Goal: Information Seeking & Learning: Learn about a topic

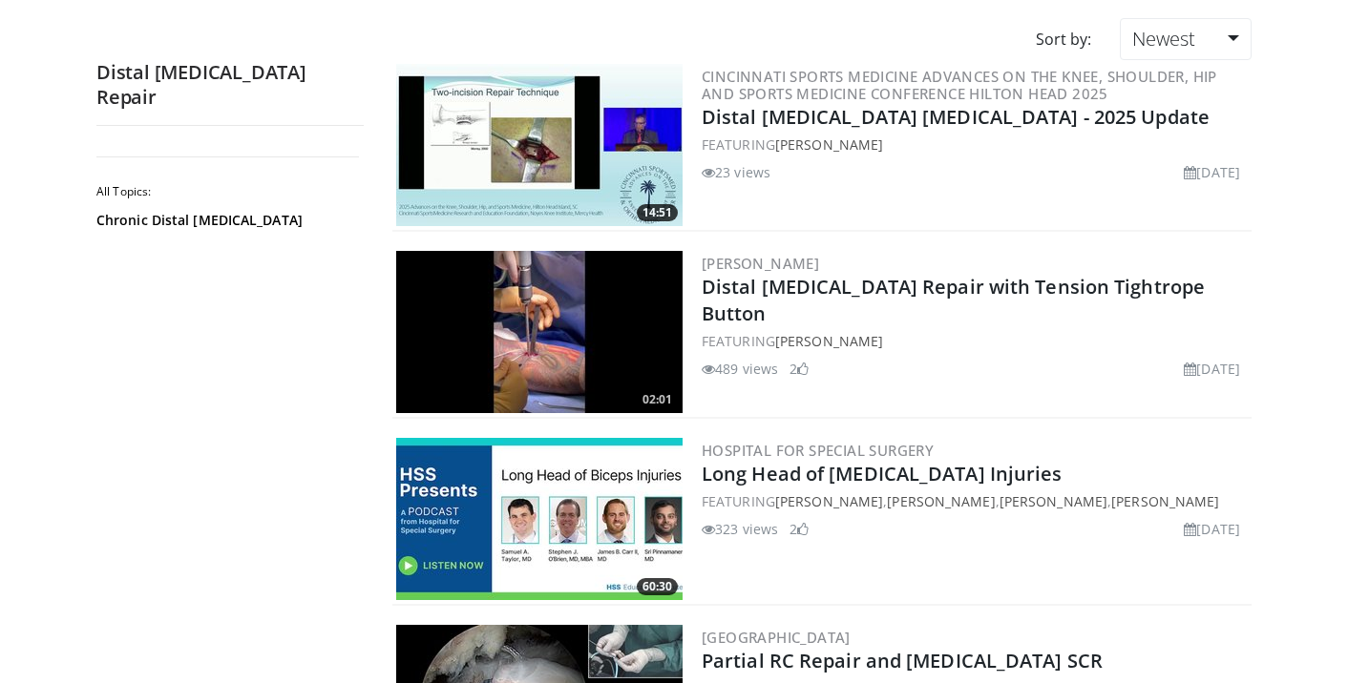
scroll to position [199, 0]
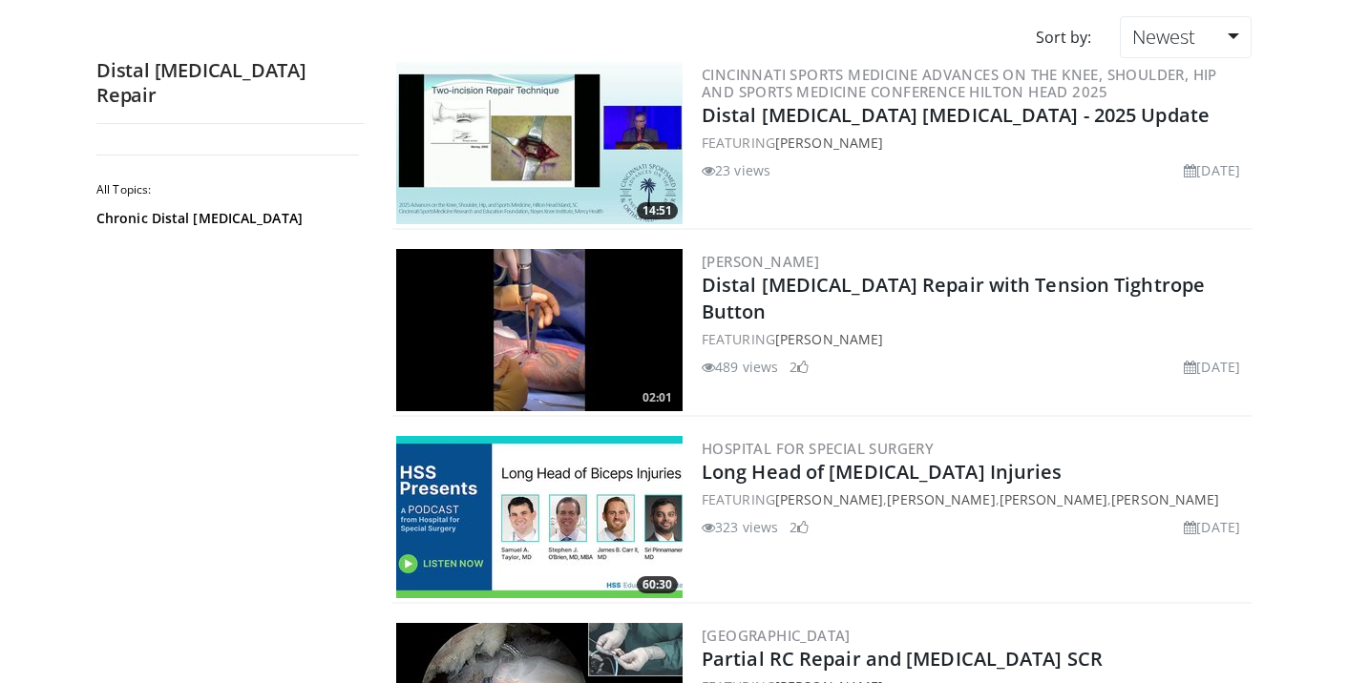
click at [555, 298] on img at bounding box center [539, 330] width 286 height 162
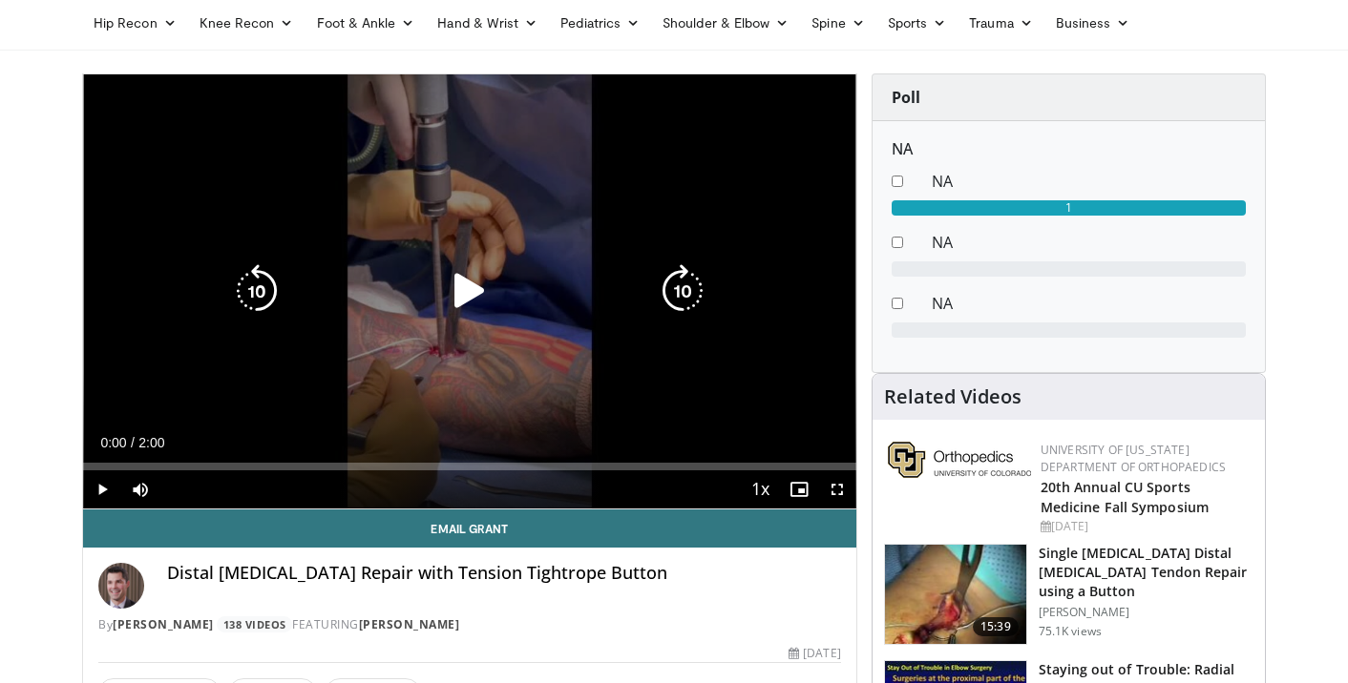
scroll to position [131, 0]
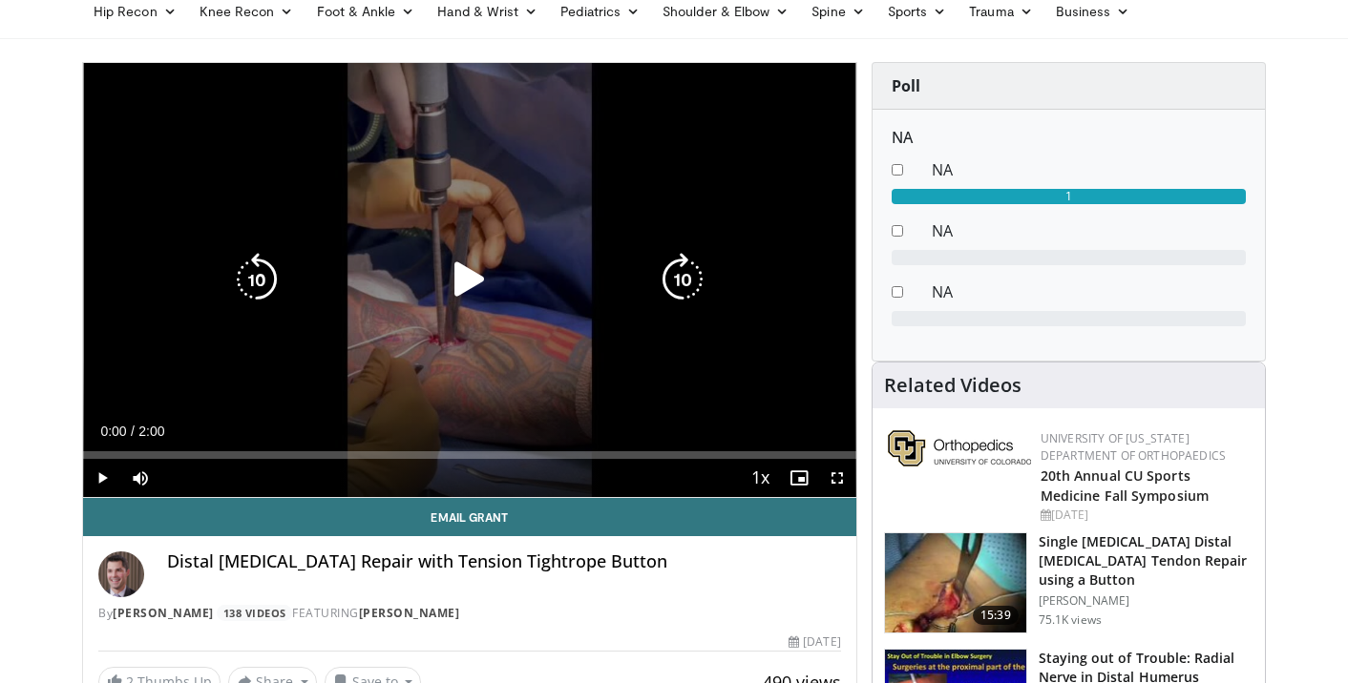
click at [465, 281] on icon "Video Player" at bounding box center [469, 279] width 53 height 53
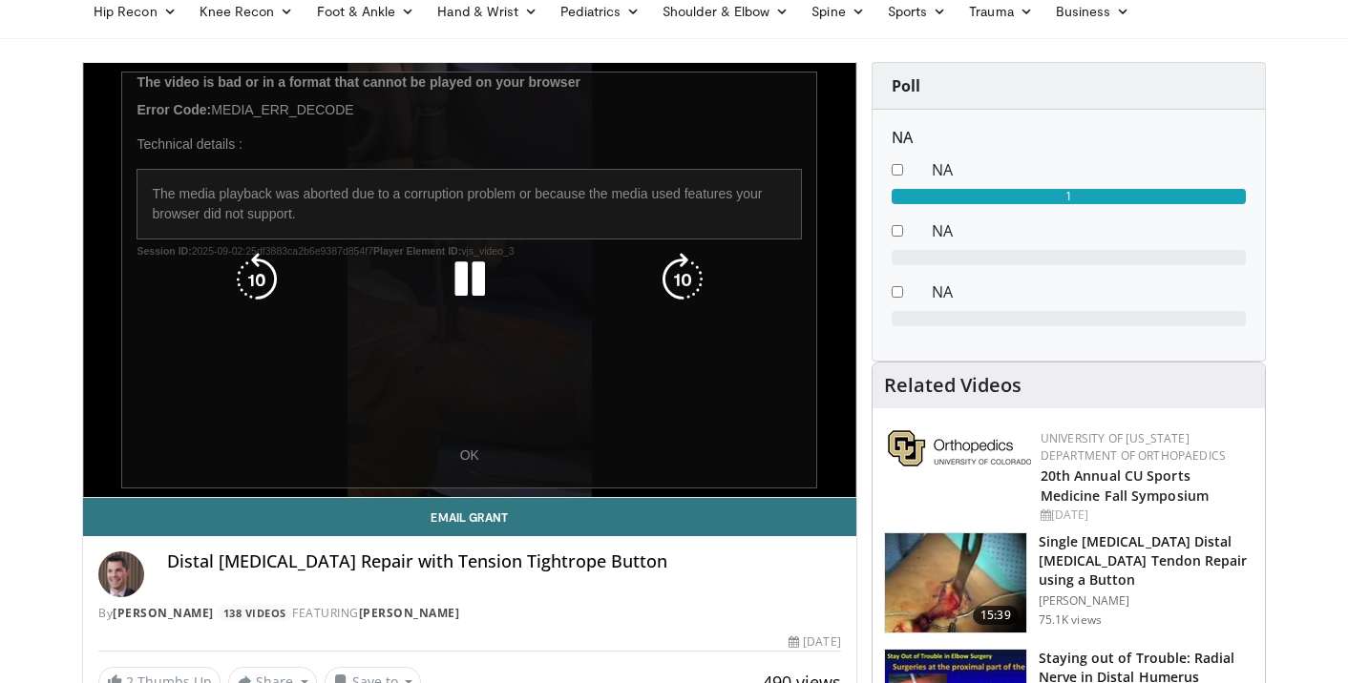
drag, startPoint x: 702, startPoint y: 16, endPoint x: 455, endPoint y: 459, distance: 506.7
click at [455, 459] on div "10 seconds Tap to unmute" at bounding box center [469, 280] width 773 height 434
click at [466, 290] on icon "Video Player" at bounding box center [469, 279] width 53 height 53
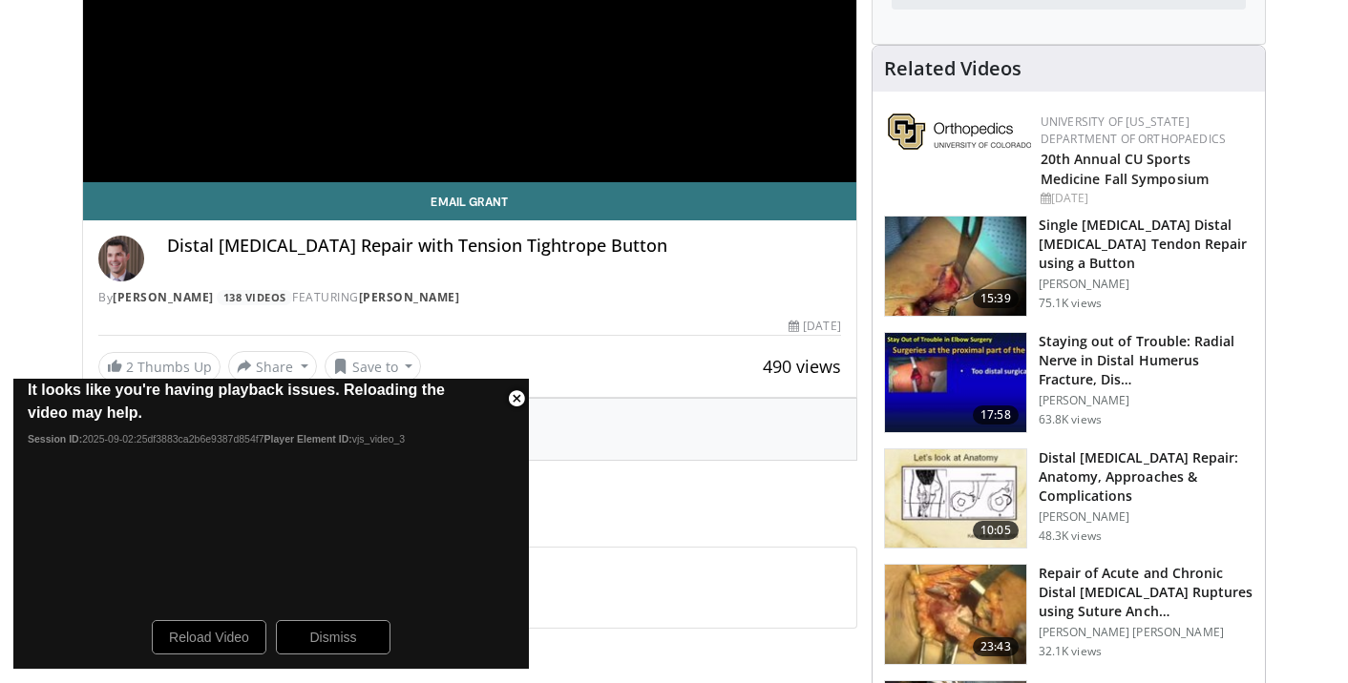
scroll to position [451, 0]
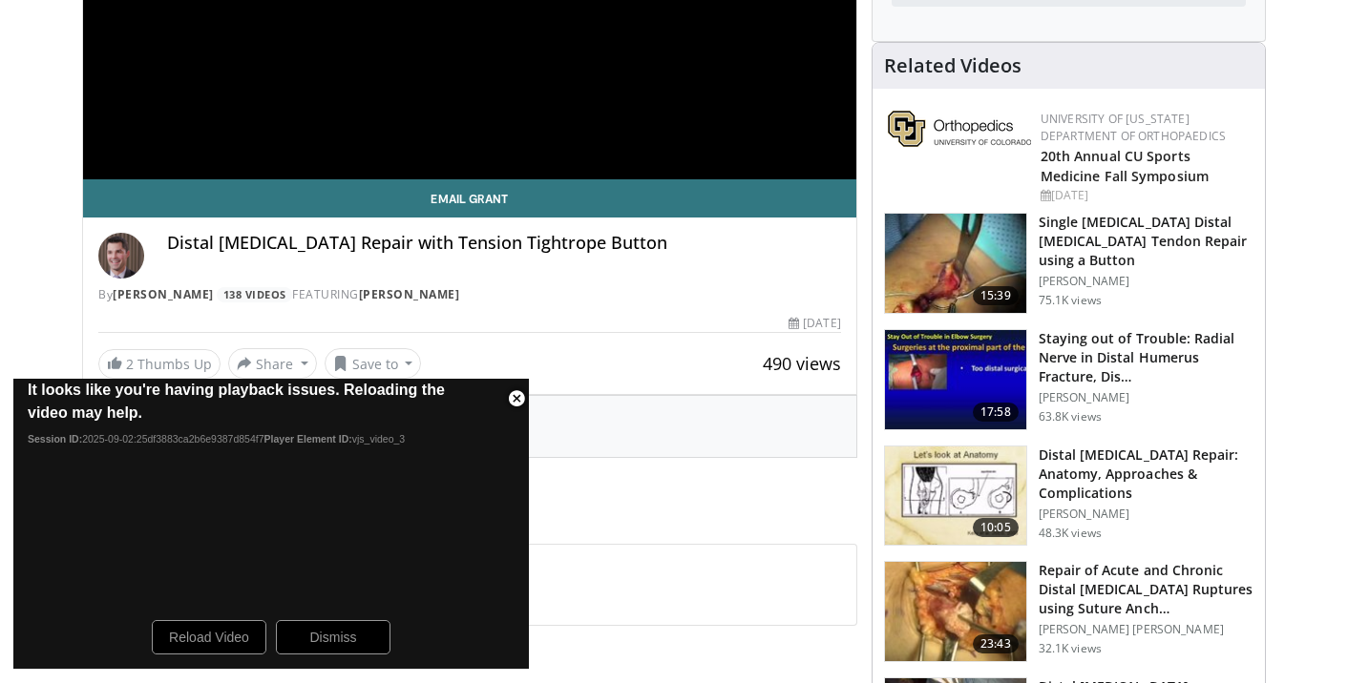
click at [519, 401] on span "Video Player" at bounding box center [516, 399] width 38 height 38
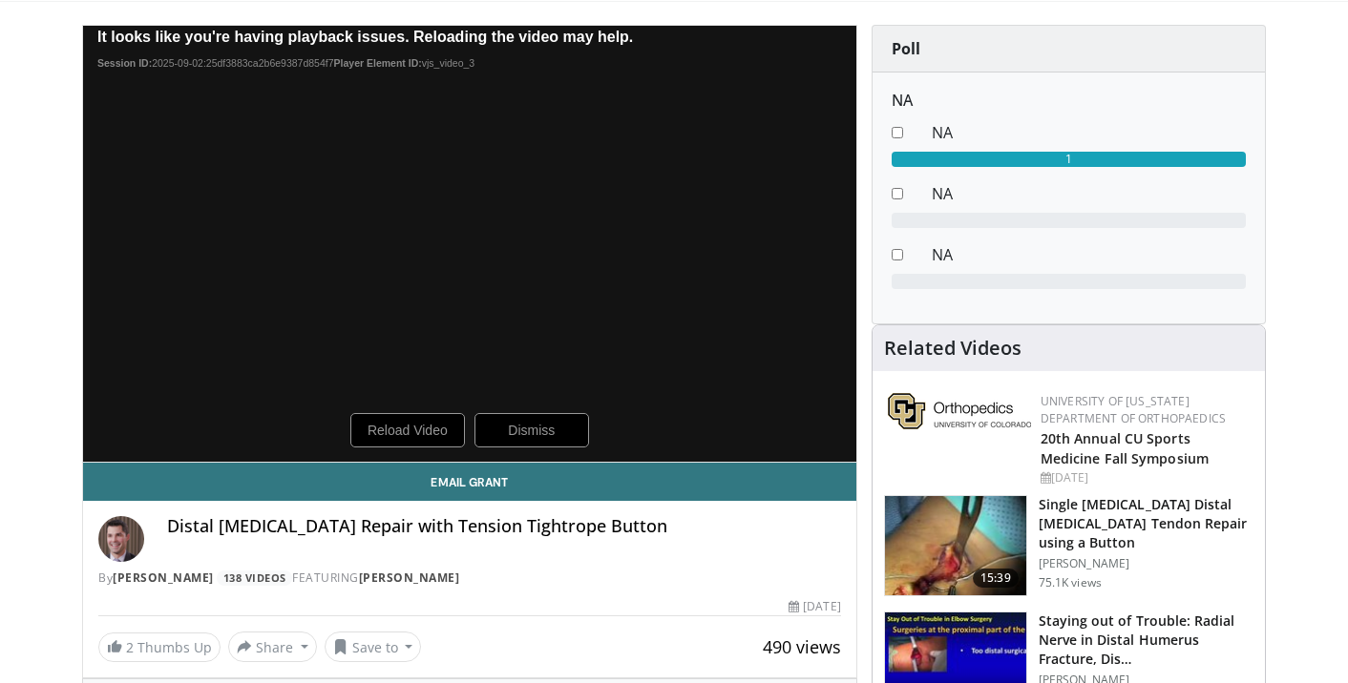
scroll to position [178, 0]
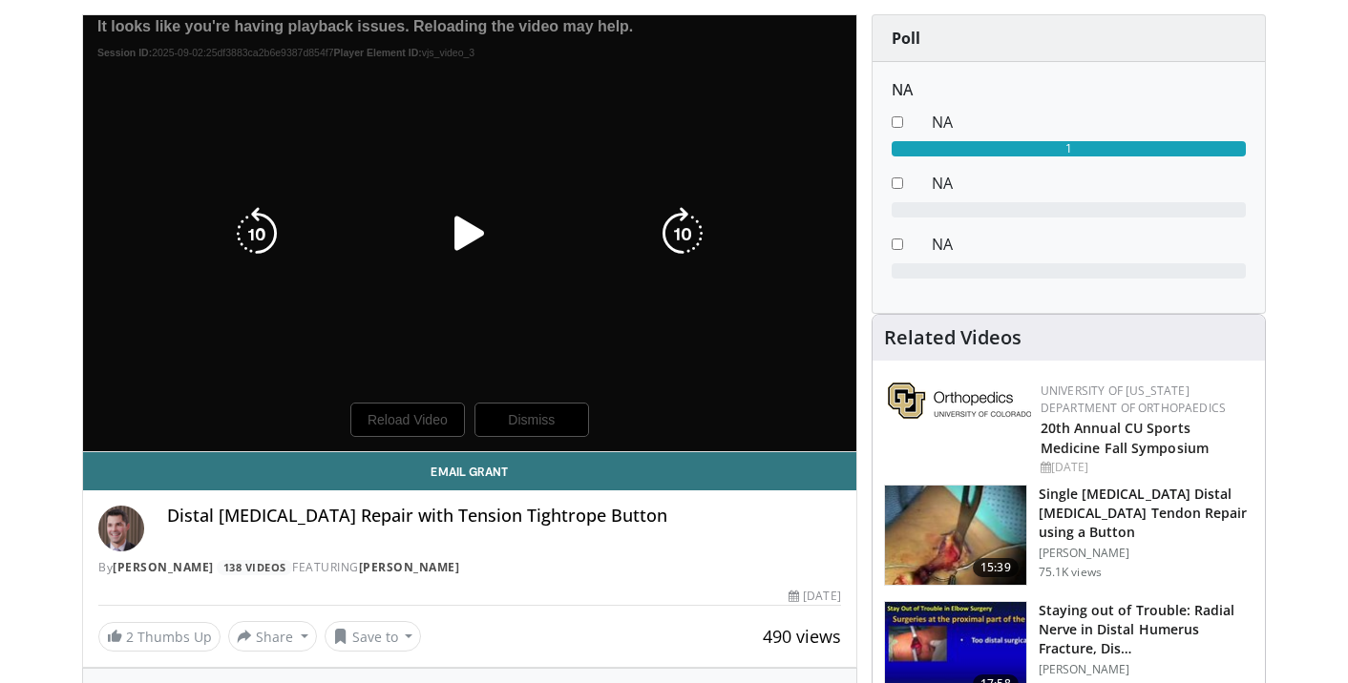
click at [462, 240] on icon "Video Player" at bounding box center [469, 233] width 53 height 53
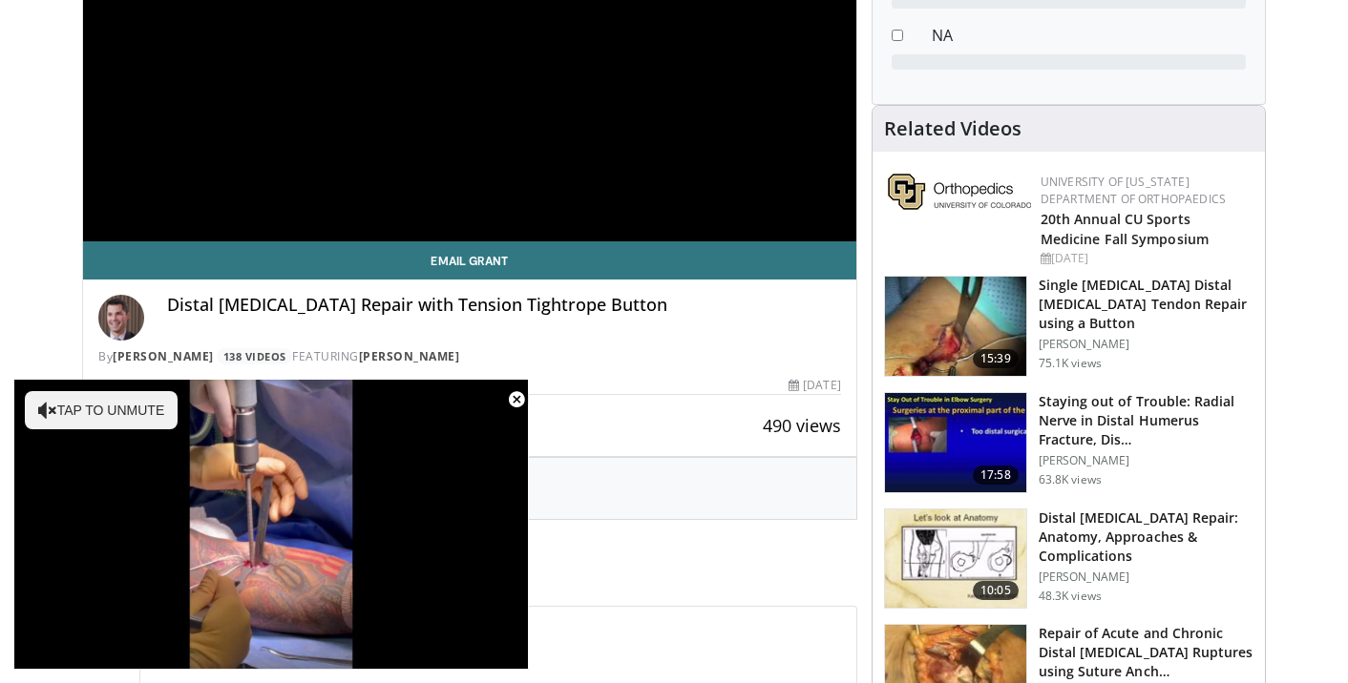
scroll to position [394, 0]
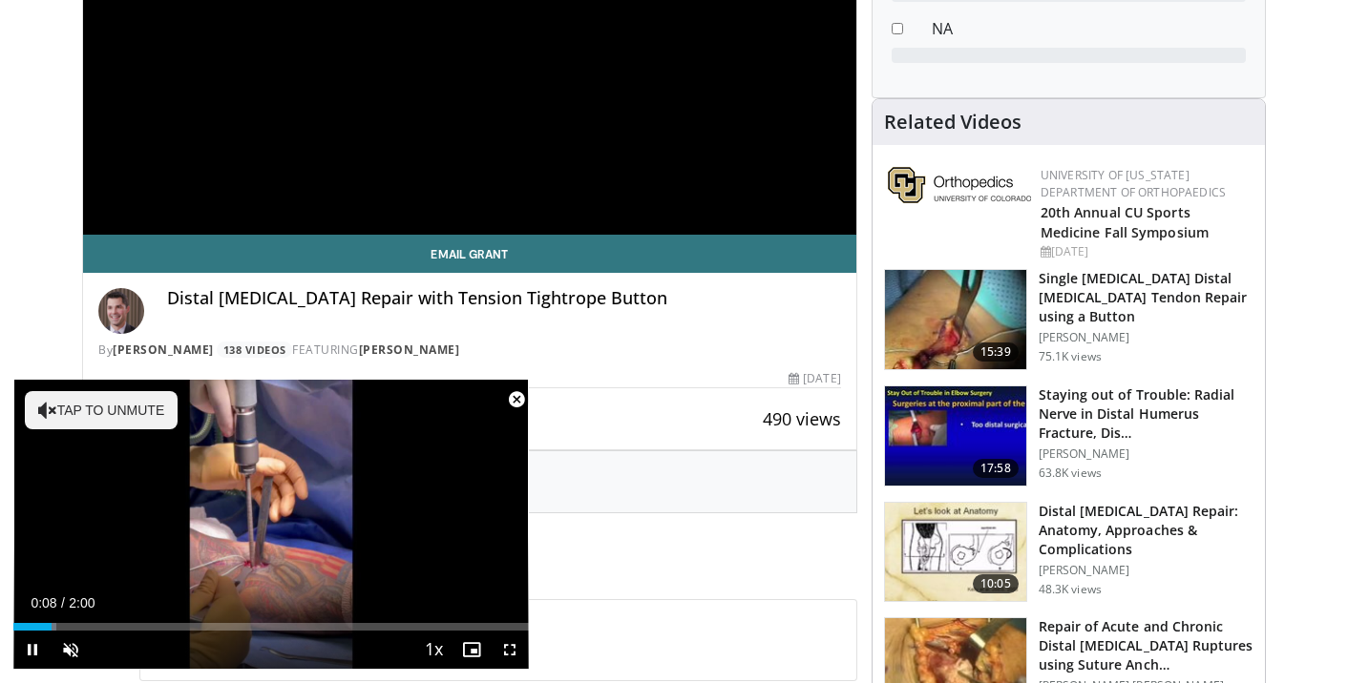
drag, startPoint x: 451, startPoint y: 480, endPoint x: 73, endPoint y: 654, distance: 416.9
click at [73, 654] on span "Video Player" at bounding box center [71, 650] width 38 height 38
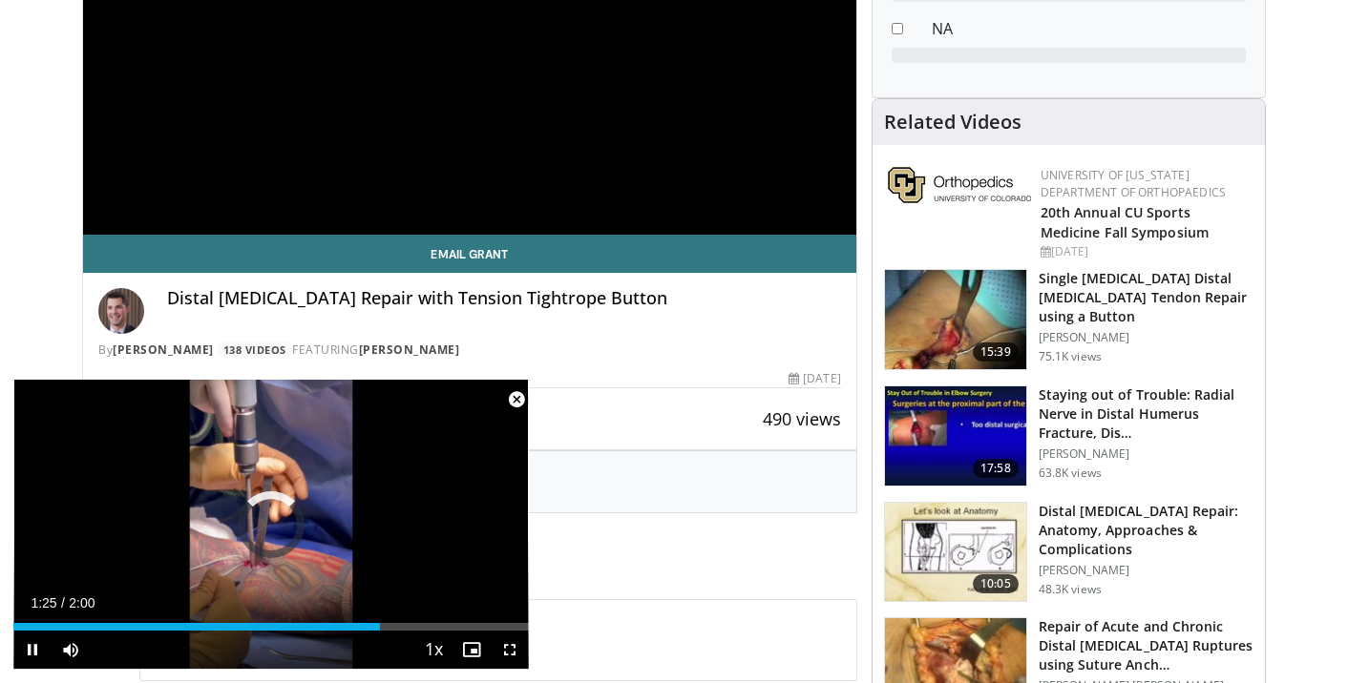
click at [514, 650] on span "Video Player" at bounding box center [510, 650] width 38 height 38
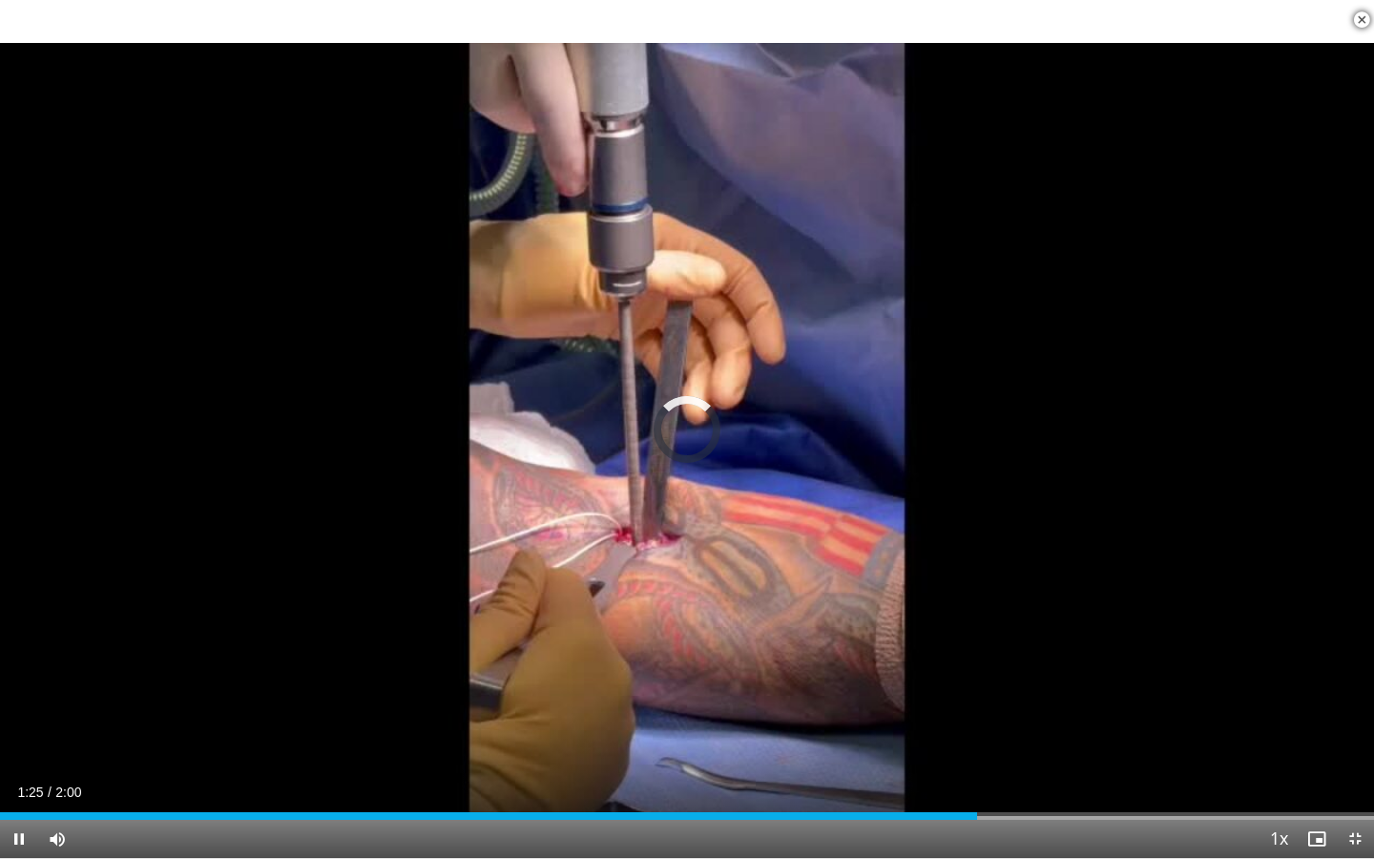
click at [1346, 682] on span "Video Player" at bounding box center [1355, 839] width 38 height 38
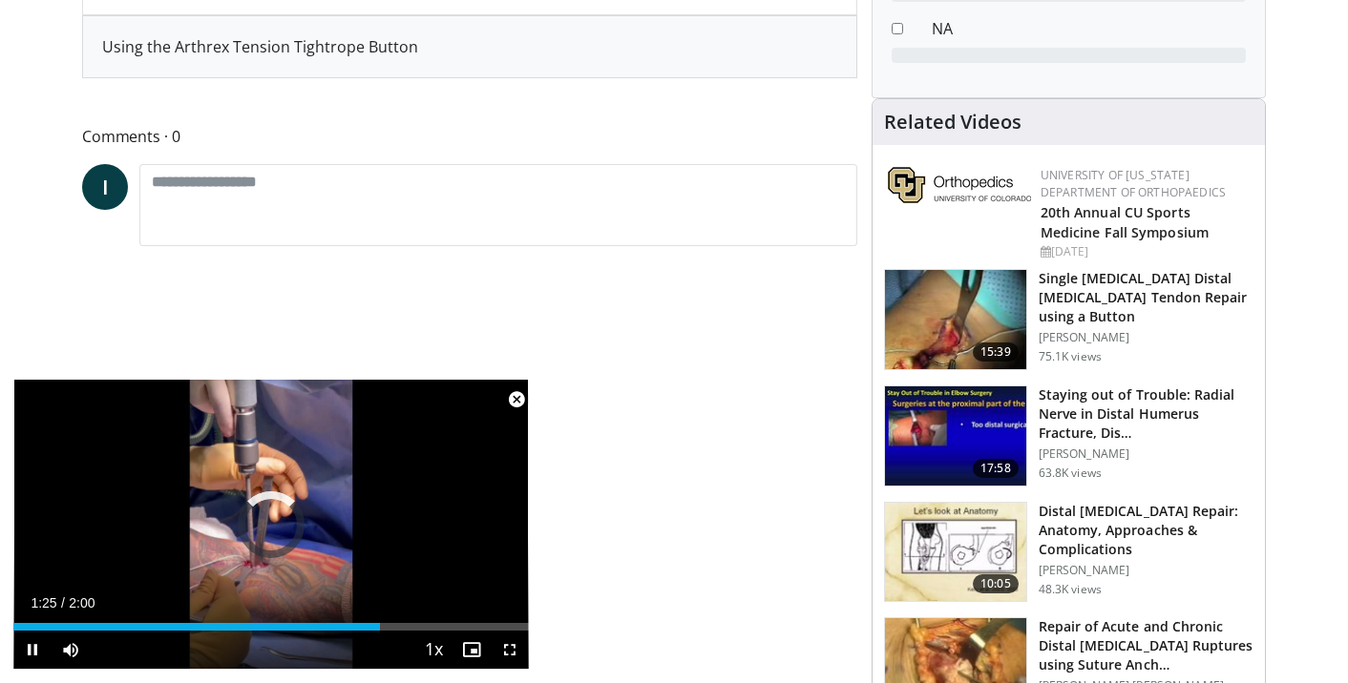
click at [517, 402] on span "Video Player" at bounding box center [516, 400] width 38 height 38
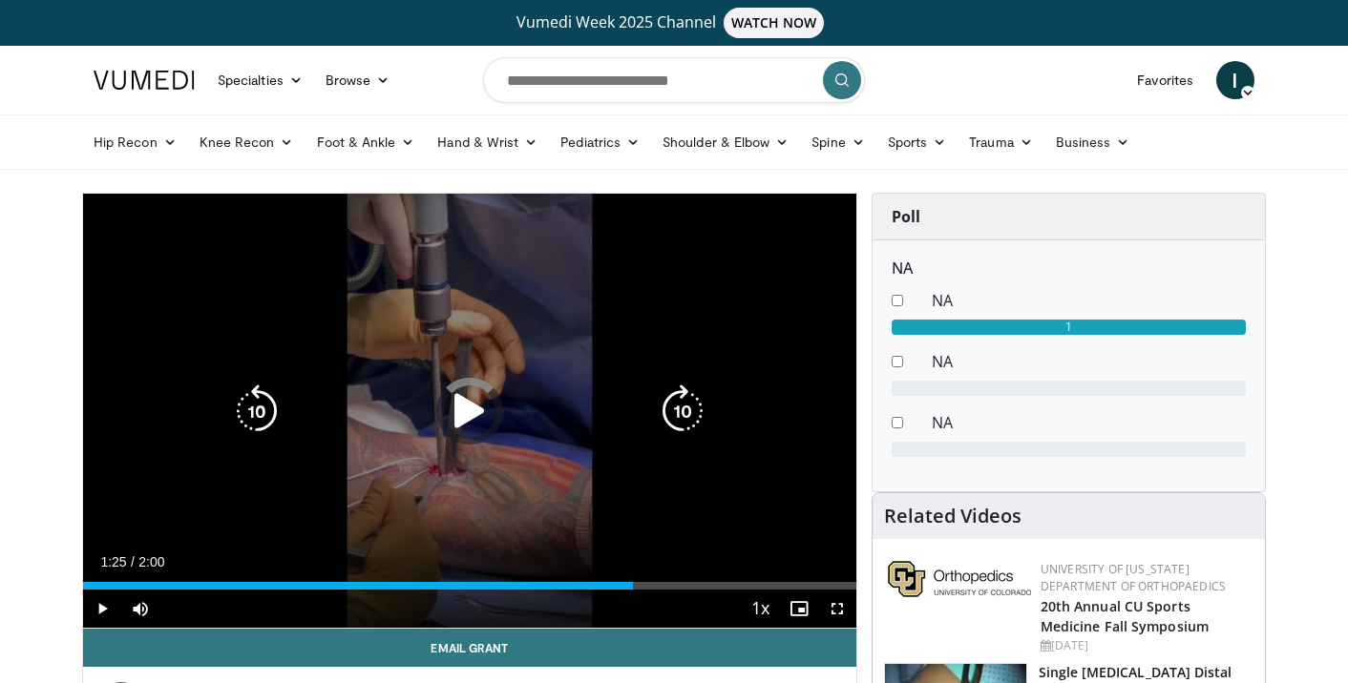
scroll to position [0, 0]
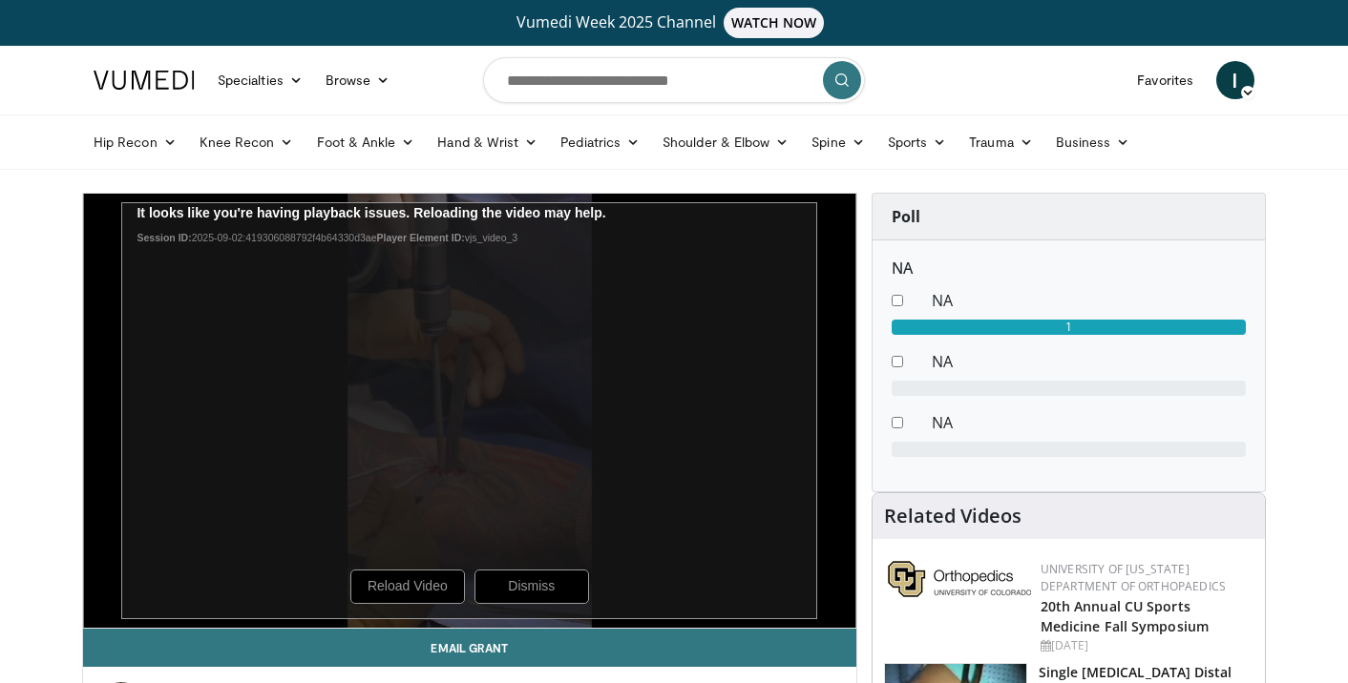
scroll to position [178, 0]
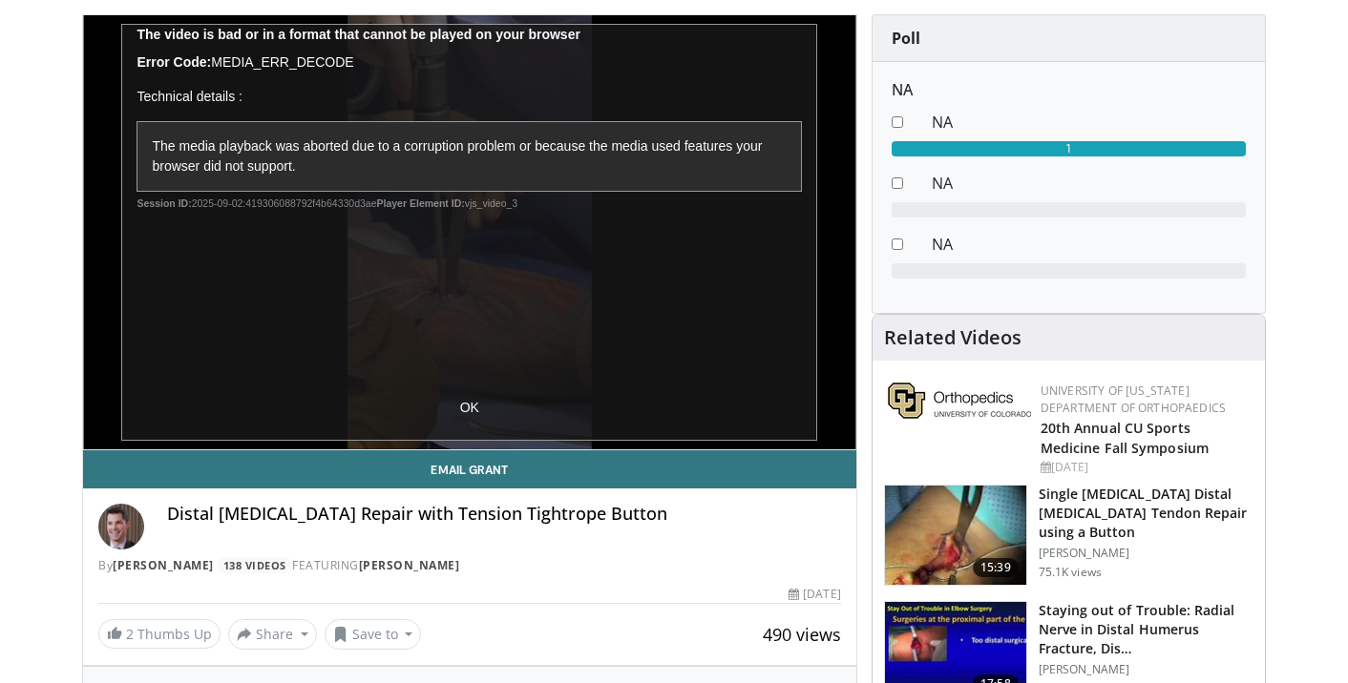
click at [472, 410] on div "10 seconds Tap to unmute" at bounding box center [469, 232] width 773 height 434
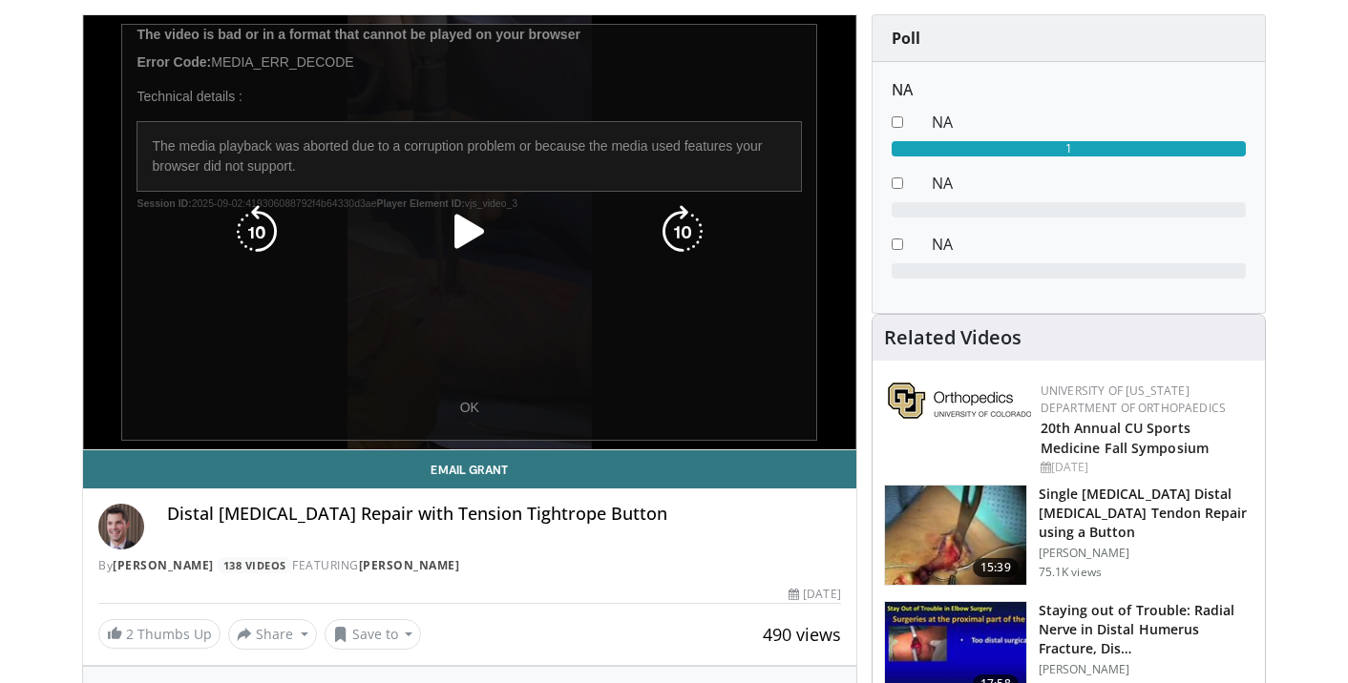
click at [472, 401] on div "10 seconds Tap to unmute" at bounding box center [469, 232] width 773 height 434
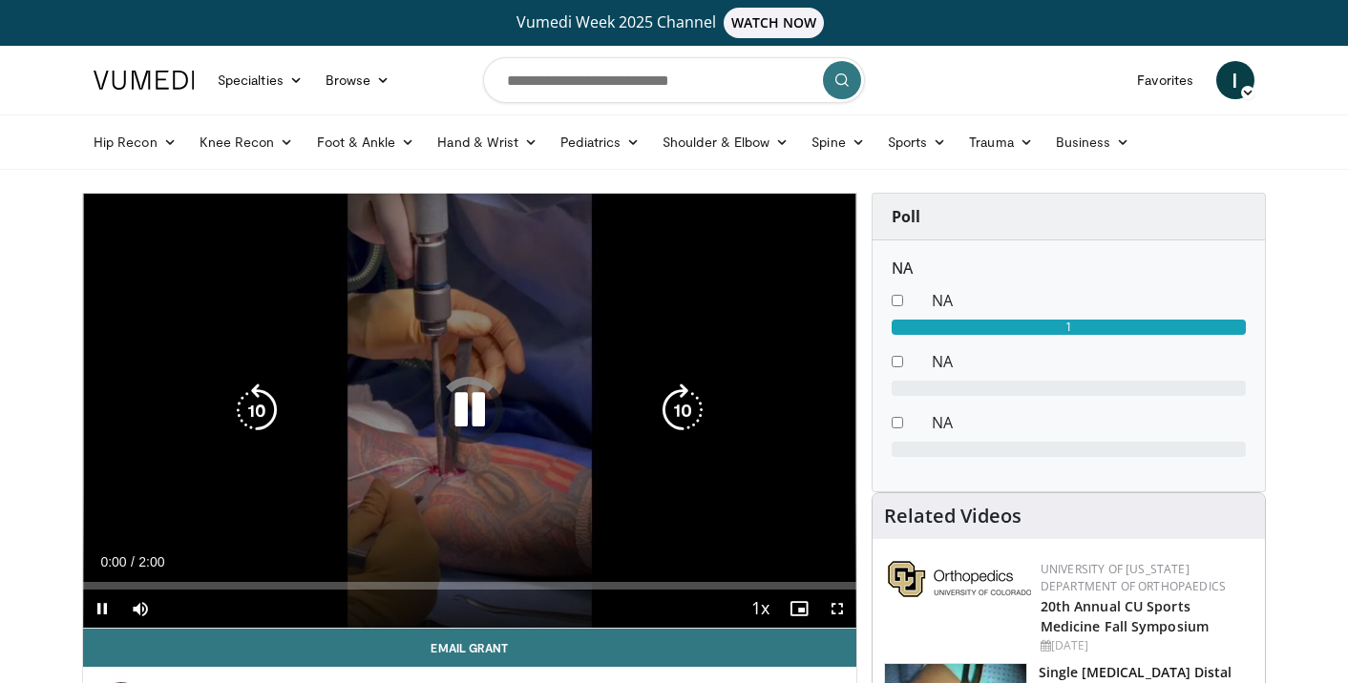
scroll to position [0, 0]
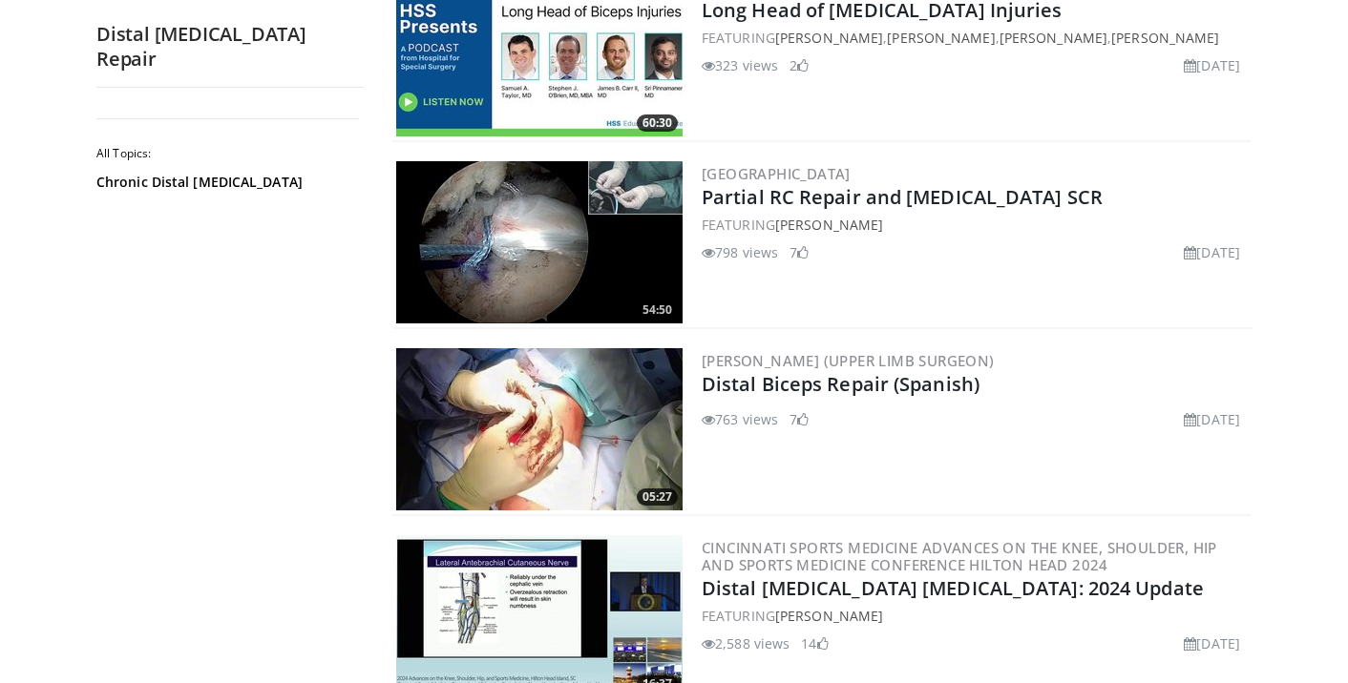
scroll to position [662, 0]
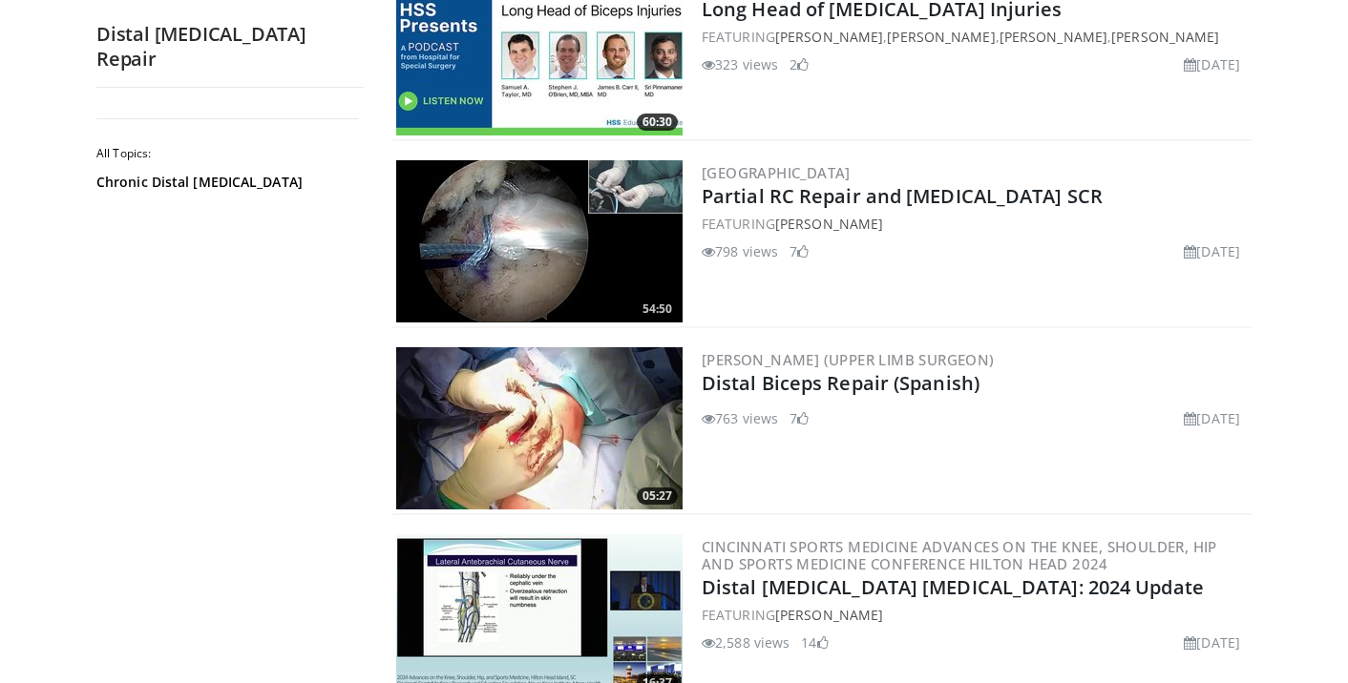
click at [557, 419] on img at bounding box center [539, 428] width 286 height 162
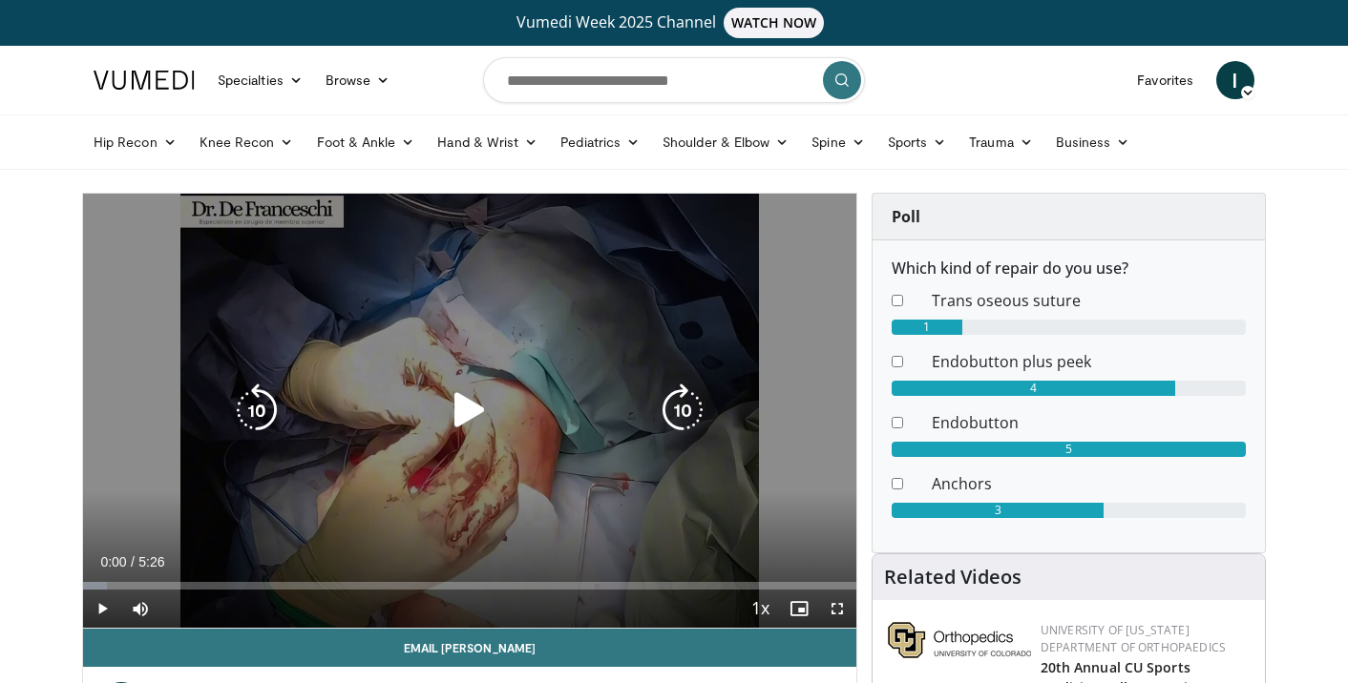
click at [454, 410] on icon "Video Player" at bounding box center [469, 410] width 53 height 53
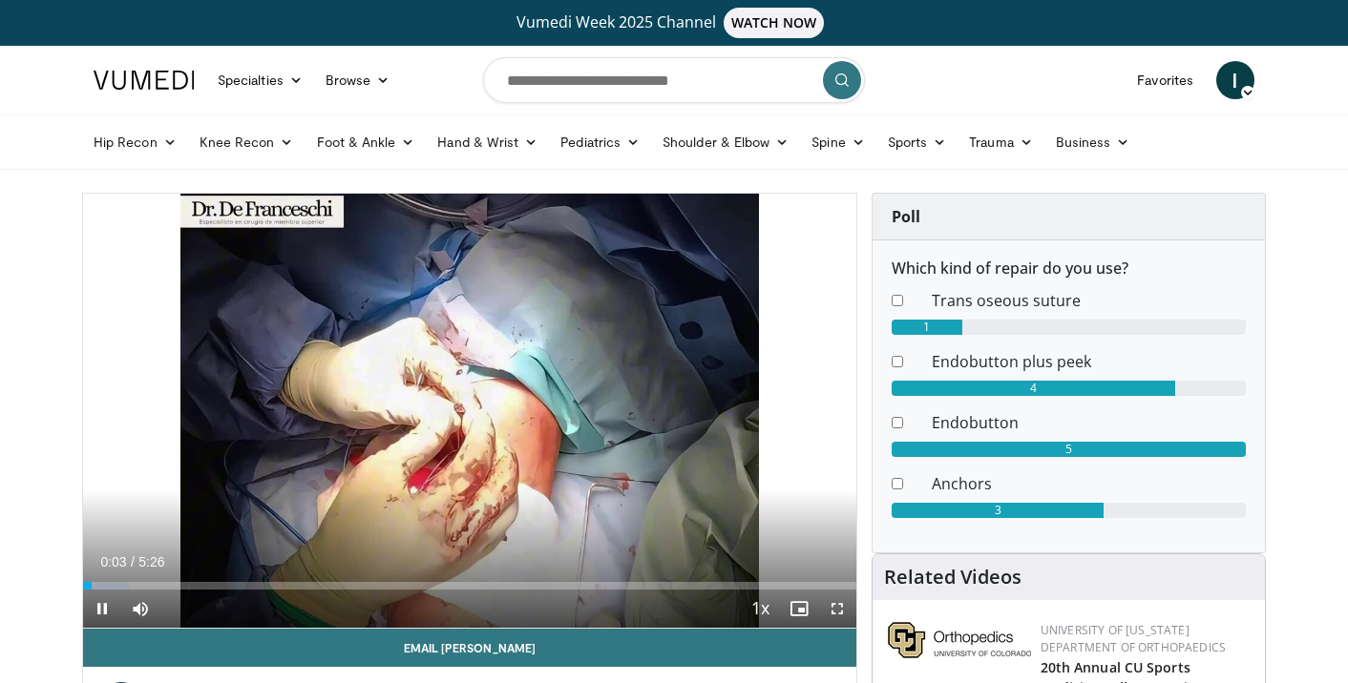
click at [840, 614] on span "Video Player" at bounding box center [837, 609] width 38 height 38
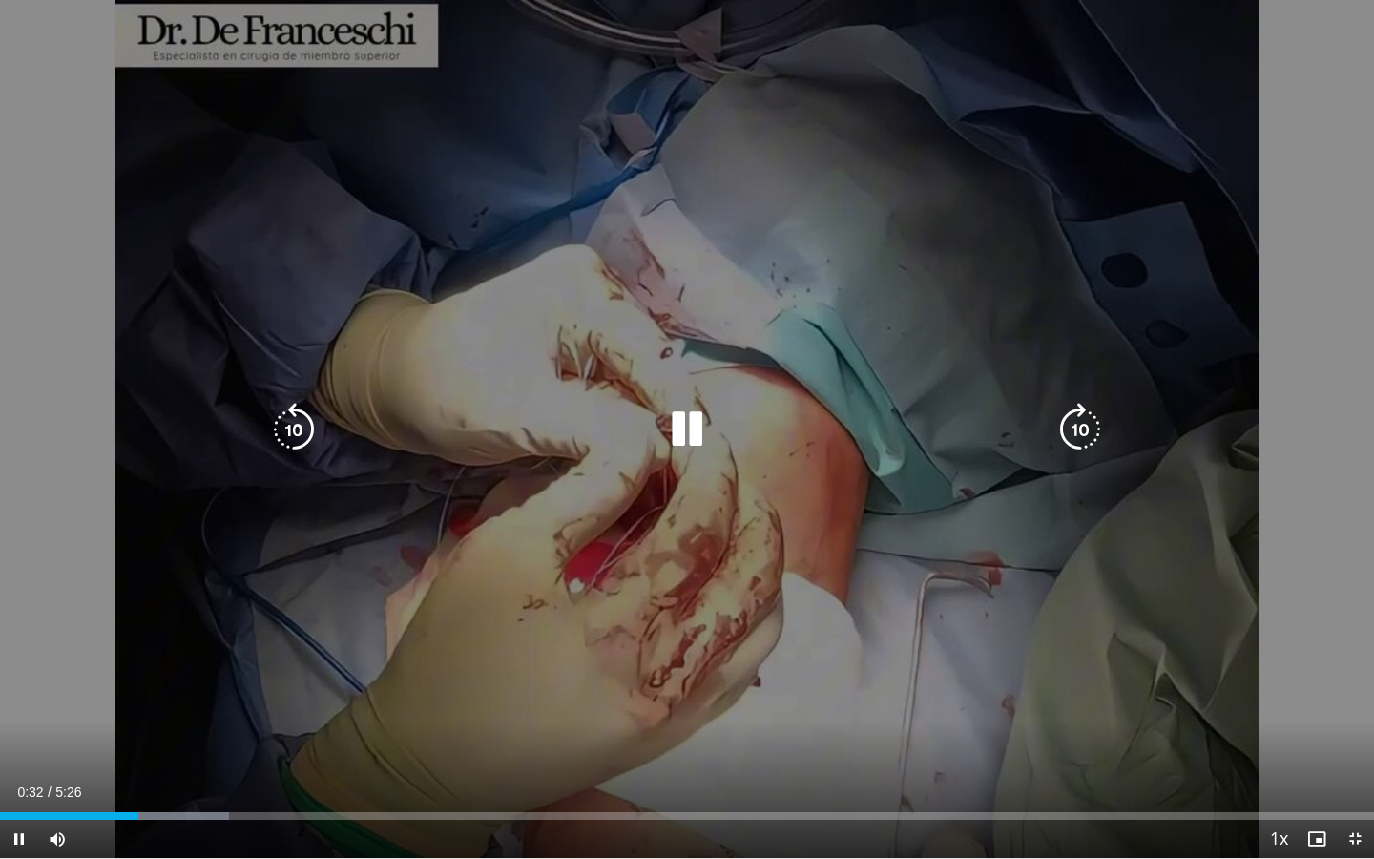
click at [679, 435] on icon "Video Player" at bounding box center [687, 429] width 53 height 53
click at [682, 436] on icon "Video Player" at bounding box center [687, 429] width 53 height 53
click at [685, 430] on icon "Video Player" at bounding box center [687, 429] width 53 height 53
click at [686, 421] on icon "Video Player" at bounding box center [687, 429] width 53 height 53
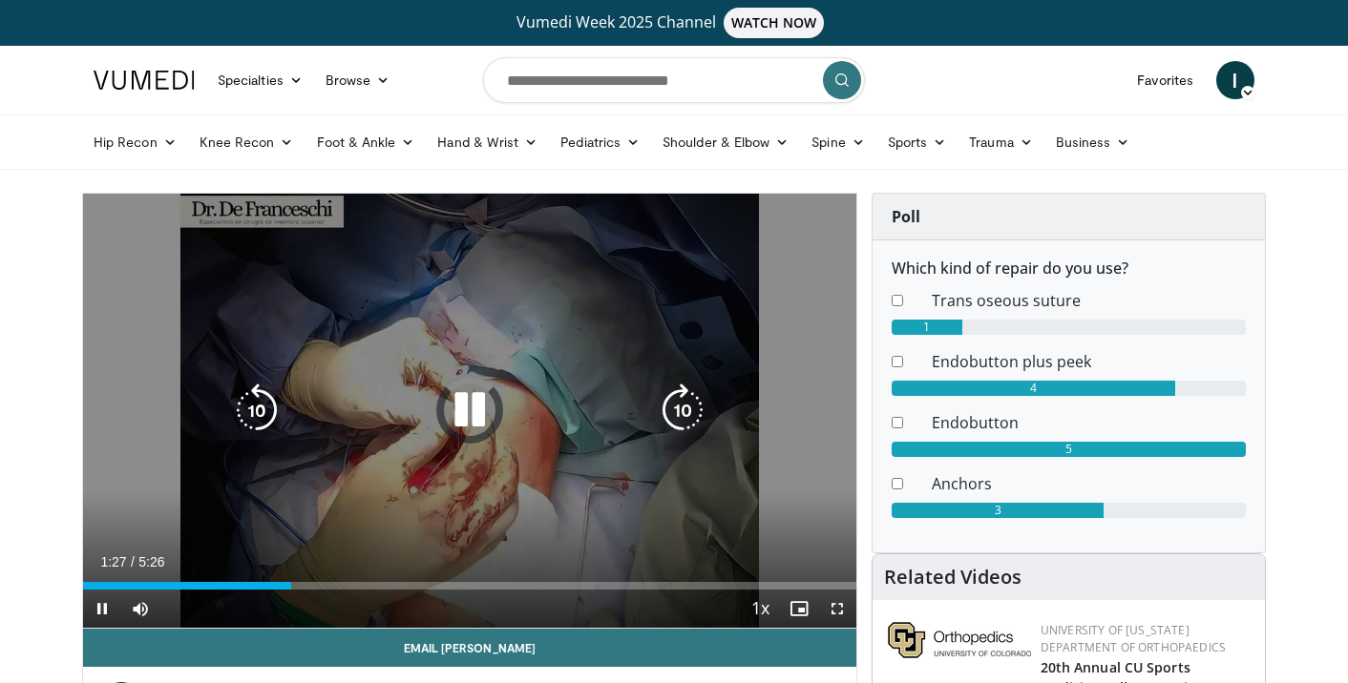
click at [475, 414] on icon "Video Player" at bounding box center [469, 410] width 53 height 53
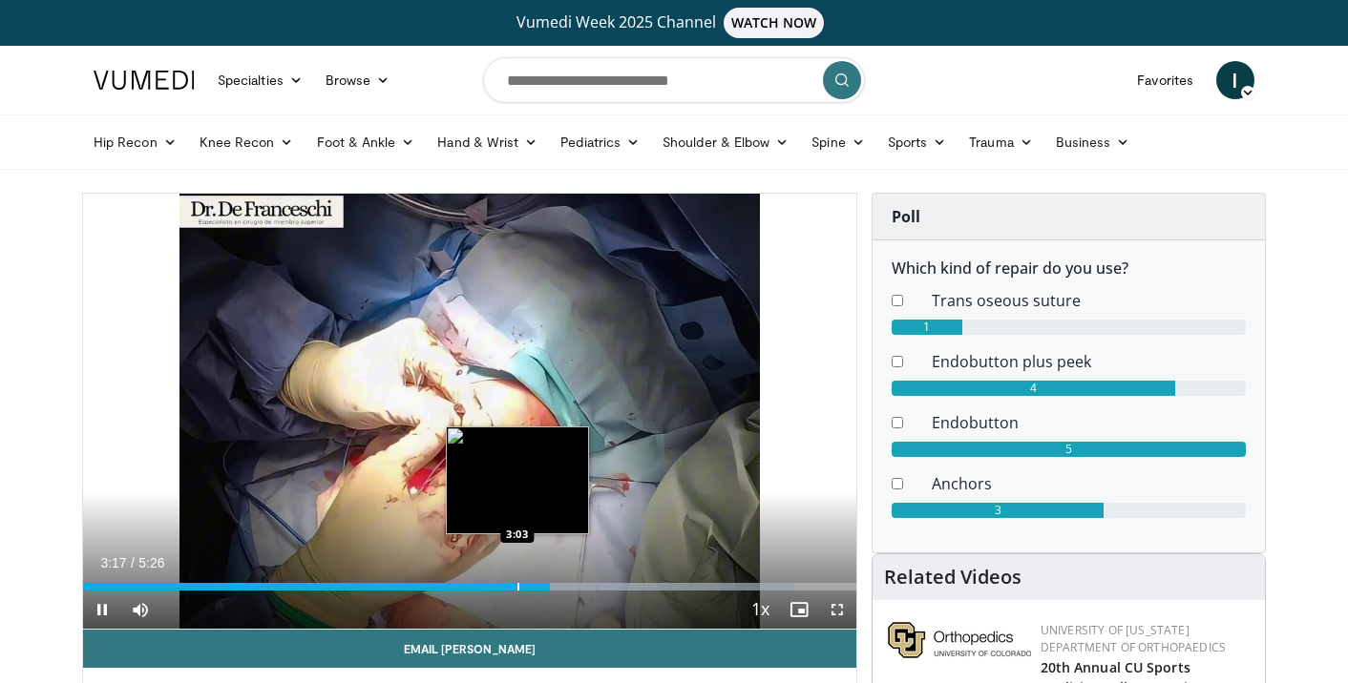
click at [517, 582] on div "Loaded : 92.00% 3:17 3:03" at bounding box center [469, 582] width 773 height 18
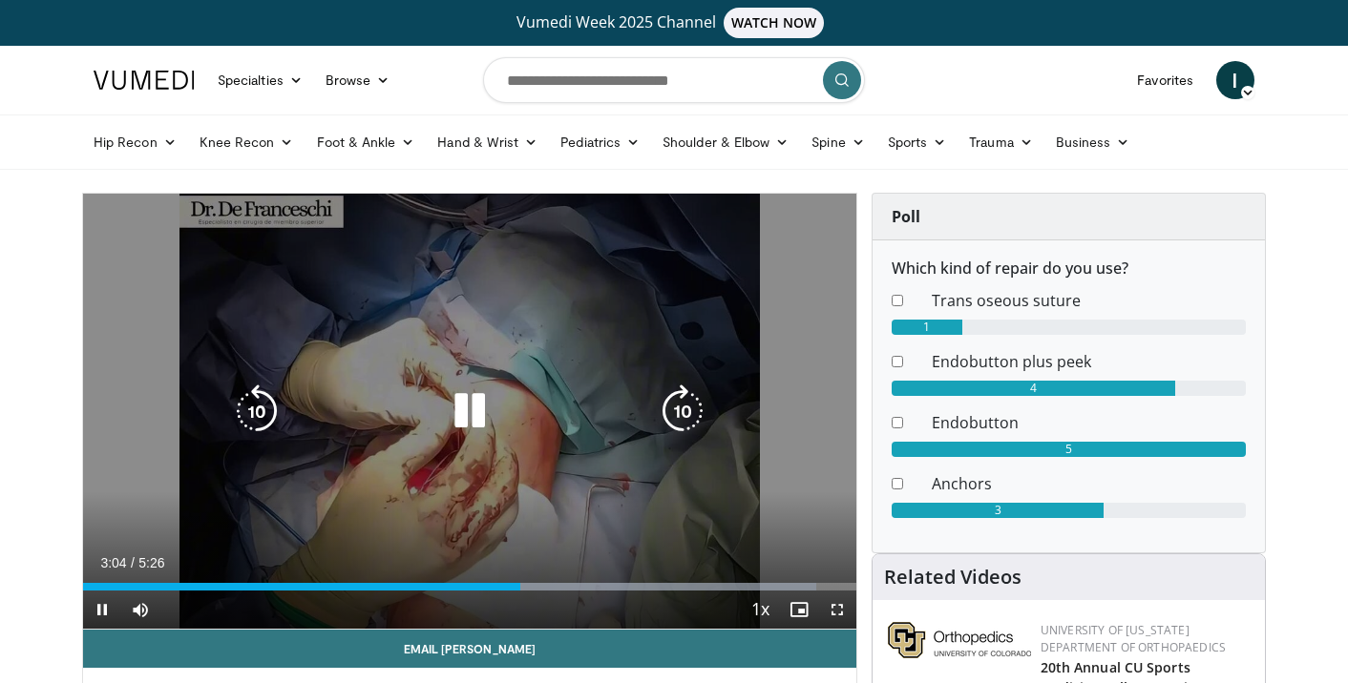
click at [475, 412] on icon "Video Player" at bounding box center [469, 411] width 53 height 53
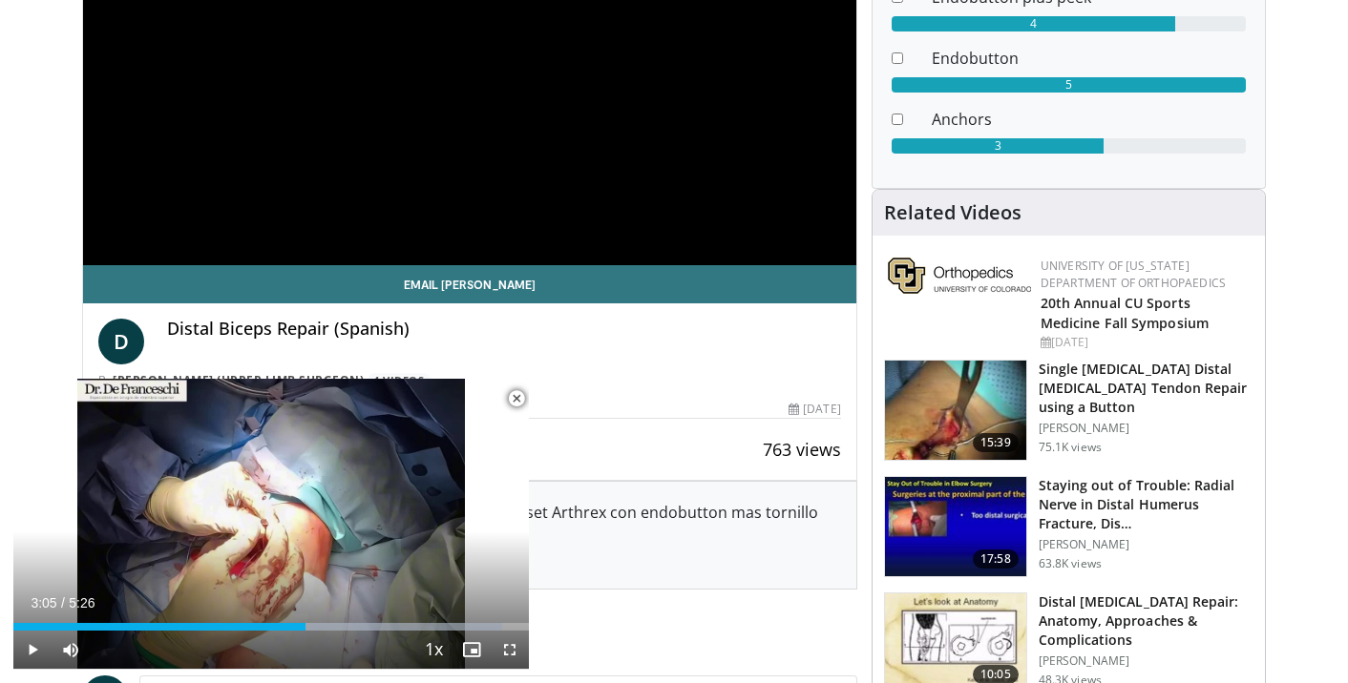
scroll to position [366, 0]
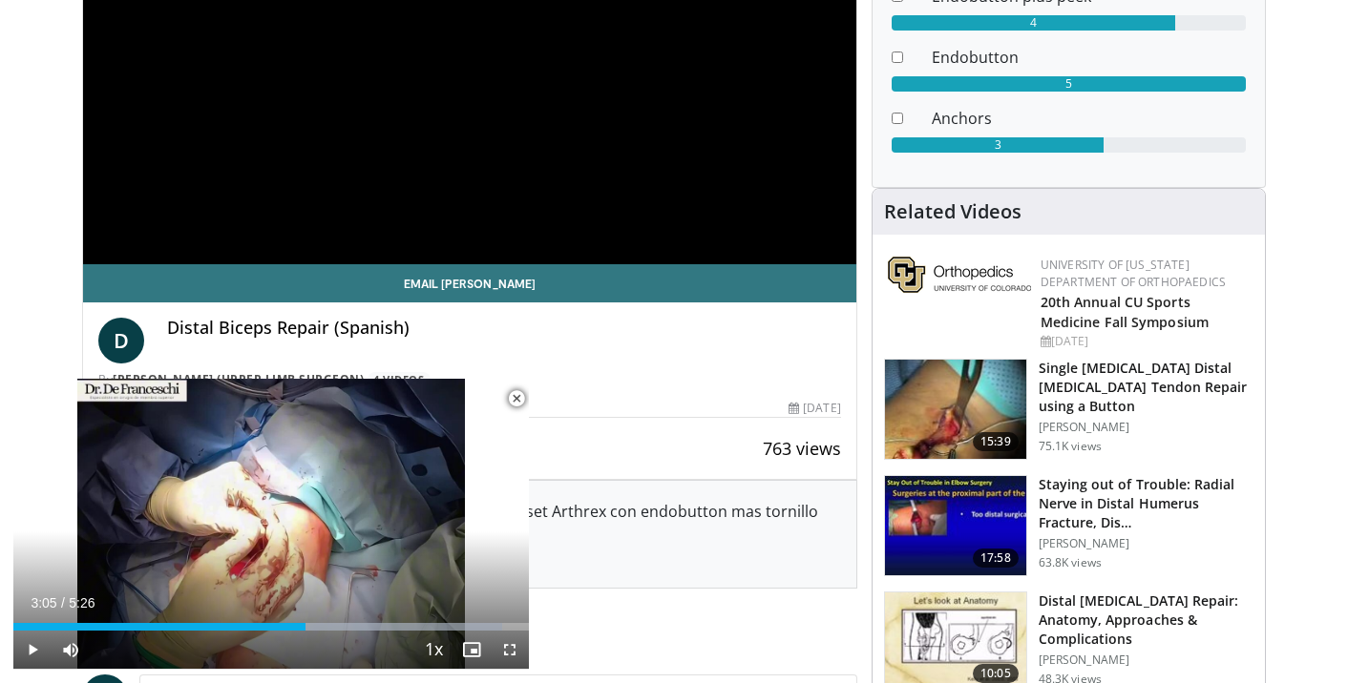
click at [951, 398] on img at bounding box center [955, 409] width 141 height 99
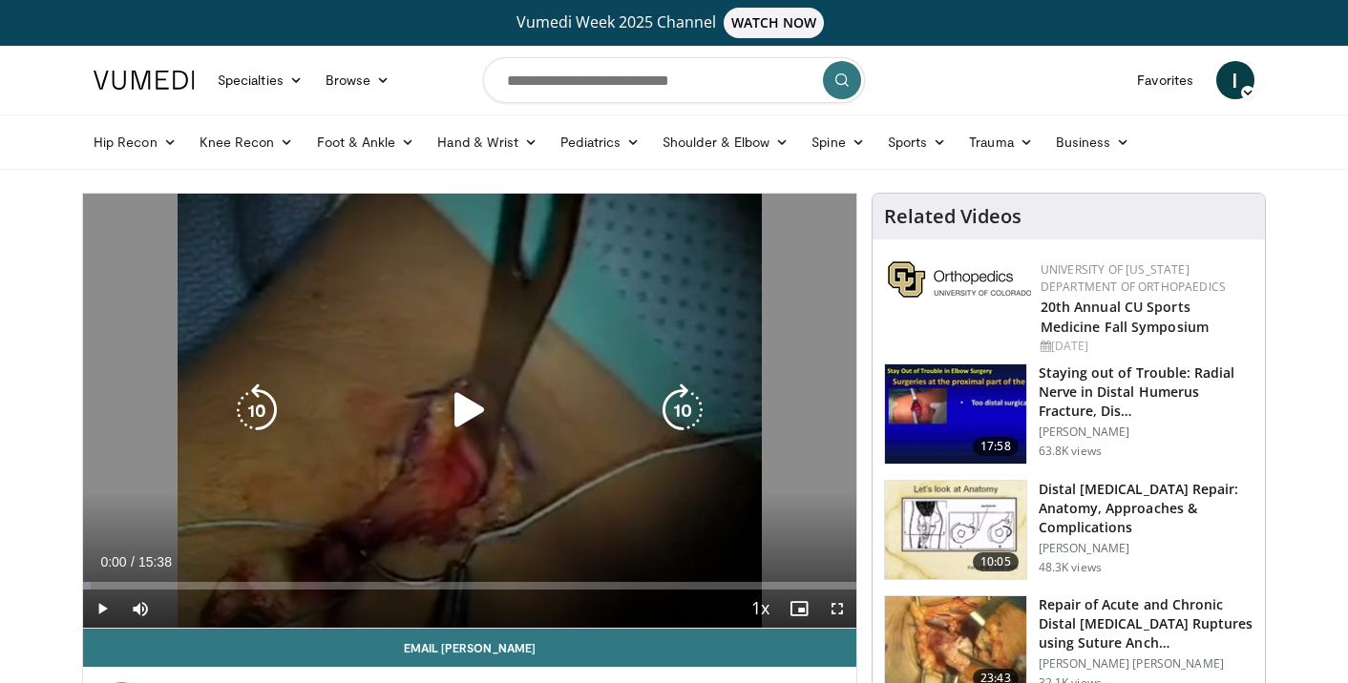
click at [462, 415] on icon "Video Player" at bounding box center [469, 410] width 53 height 53
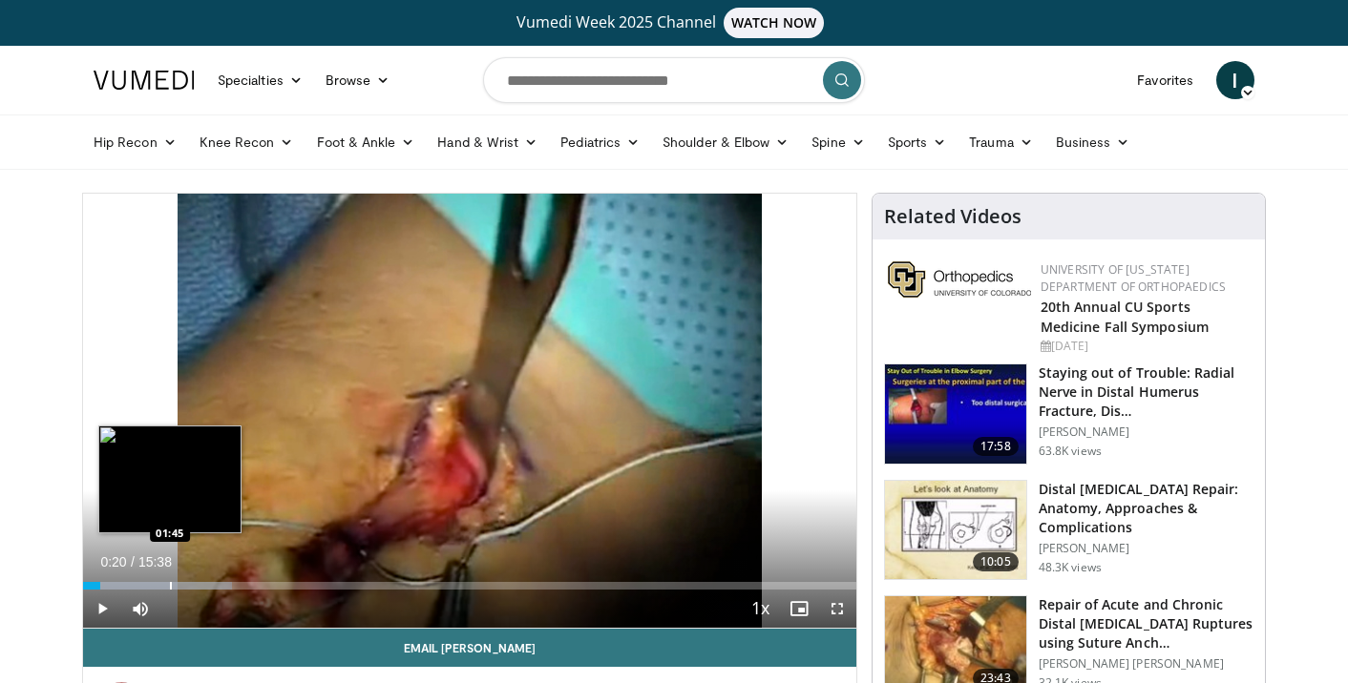
click at [170, 582] on div "Progress Bar" at bounding box center [171, 586] width 2 height 8
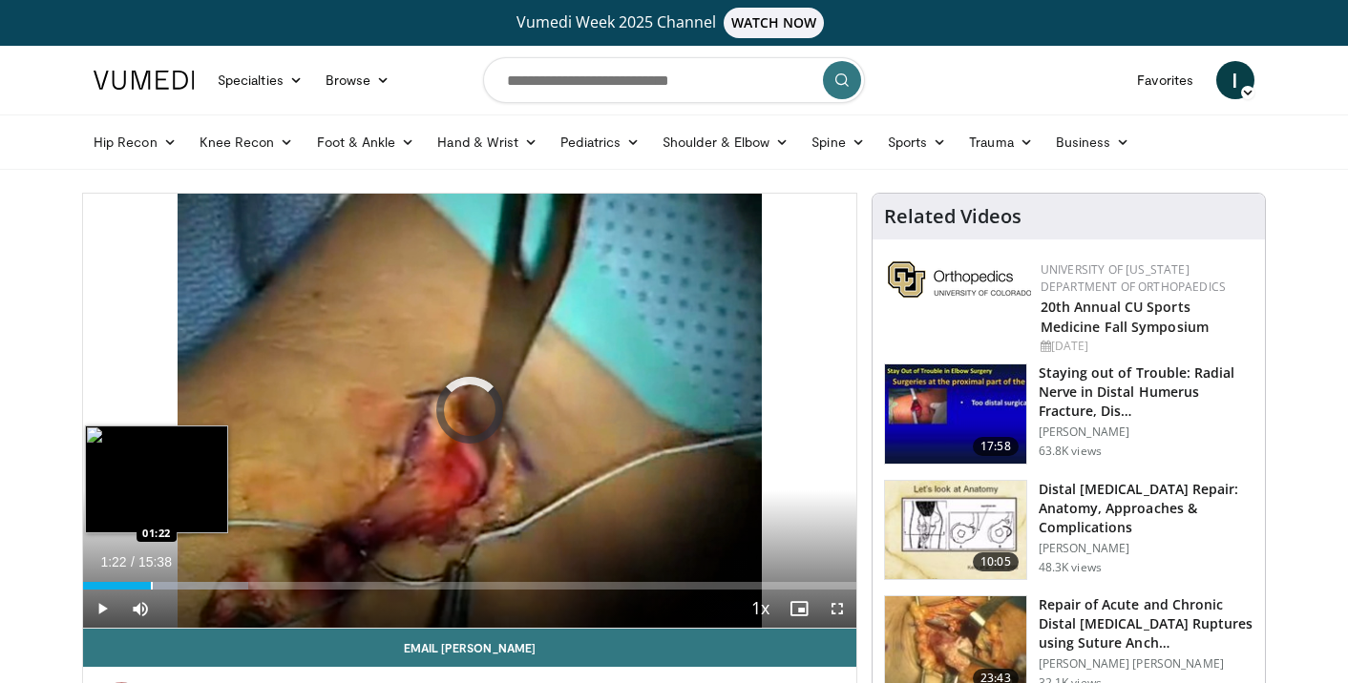
click at [151, 587] on div "Progress Bar" at bounding box center [152, 586] width 2 height 8
click at [162, 585] on div "Progress Bar" at bounding box center [163, 586] width 2 height 8
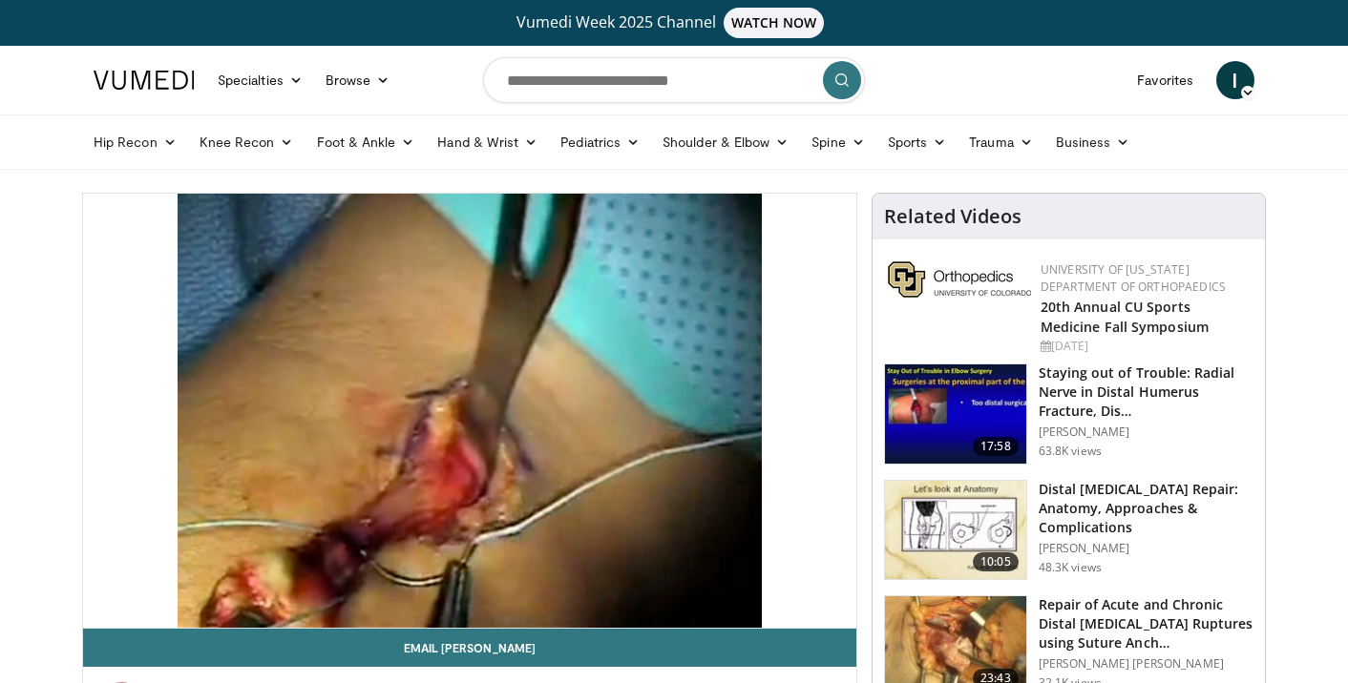
click at [261, 585] on video-js "**********" at bounding box center [469, 411] width 773 height 435
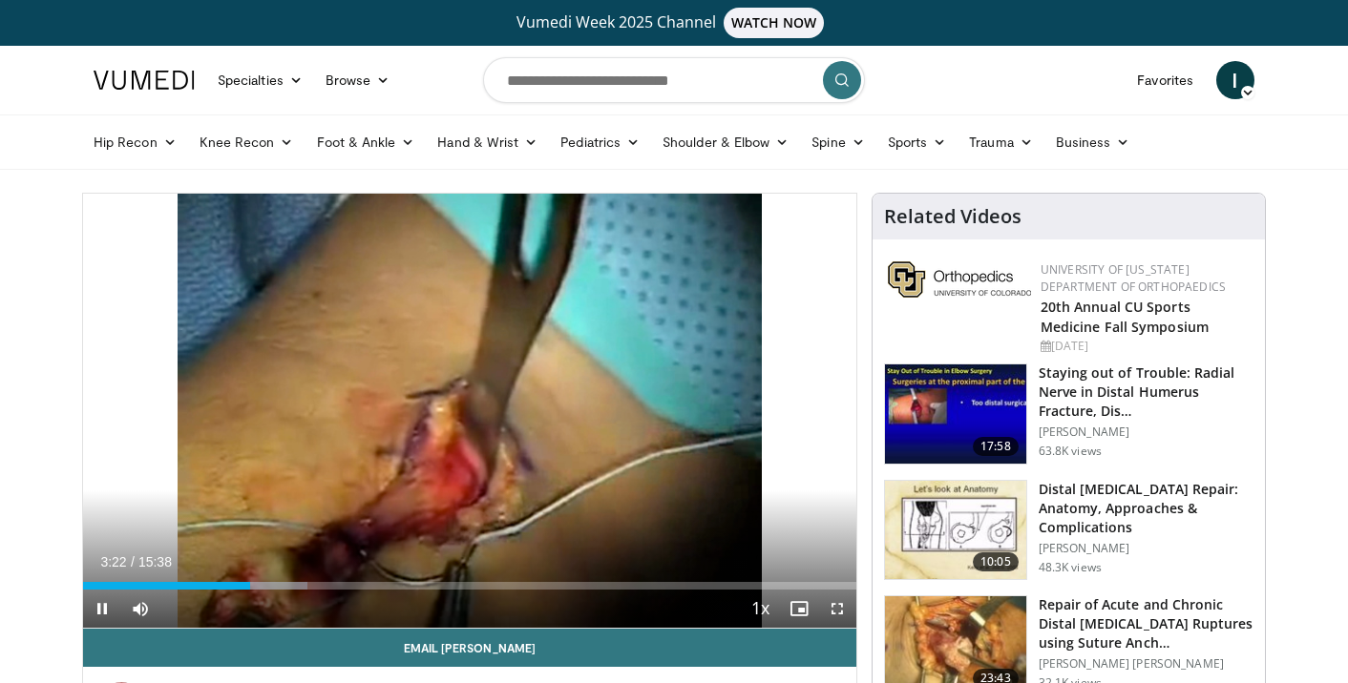
click at [266, 591] on div "Current Time 3:22 / Duration 15:38 Pause Skip Backward Skip Forward Mute 0% Loa…" at bounding box center [469, 609] width 773 height 38
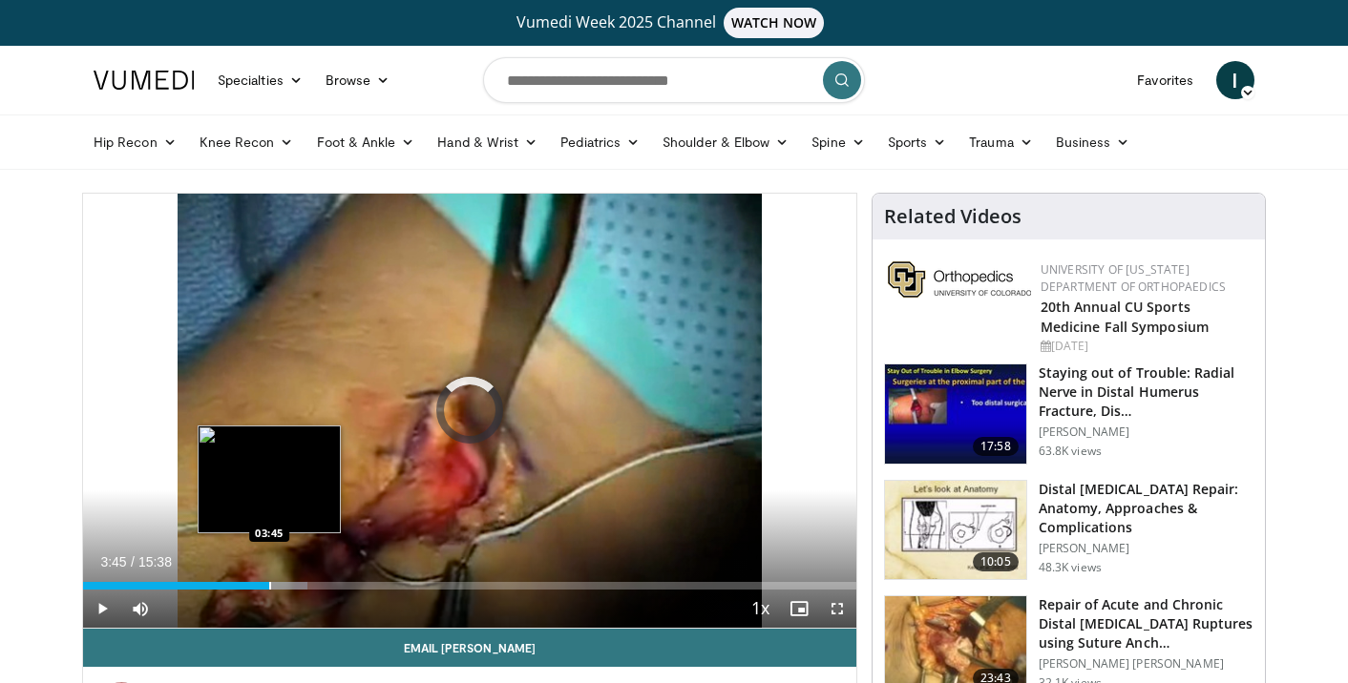
click at [269, 587] on div "Progress Bar" at bounding box center [270, 586] width 2 height 8
click at [287, 582] on div "Progress Bar" at bounding box center [288, 586] width 2 height 8
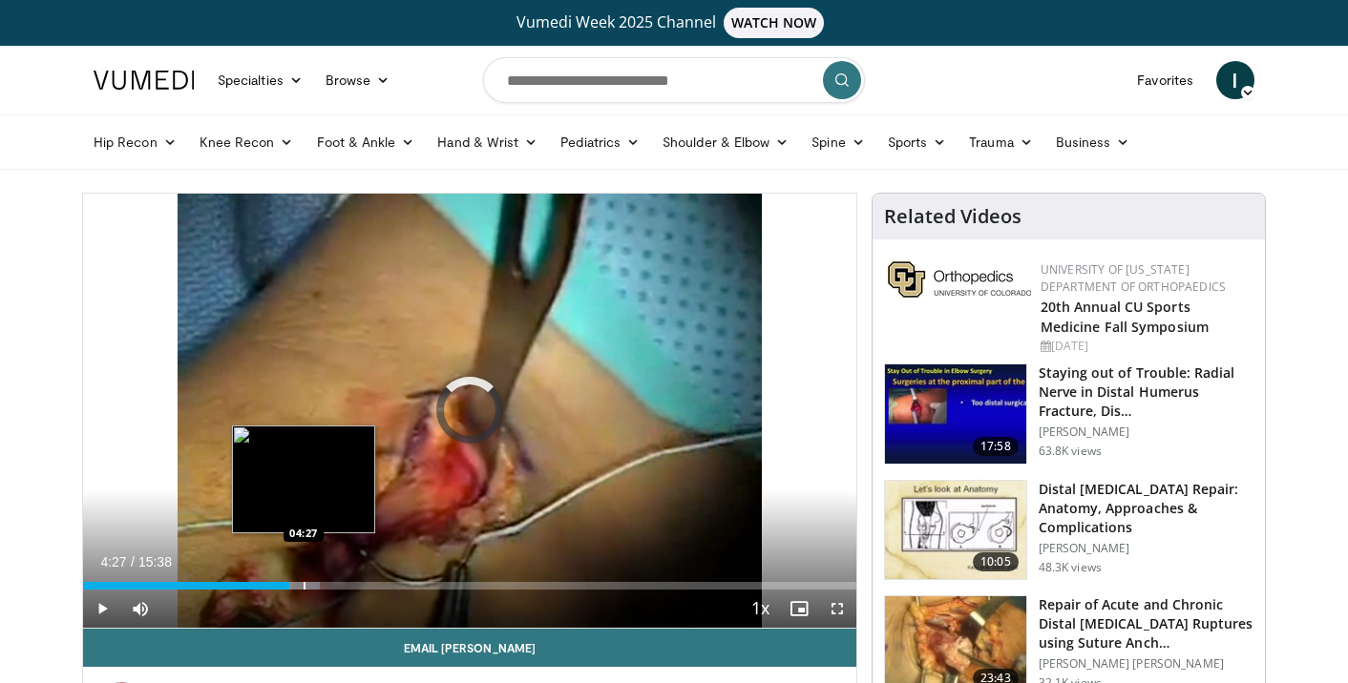
click at [304, 586] on div "Progress Bar" at bounding box center [305, 586] width 2 height 8
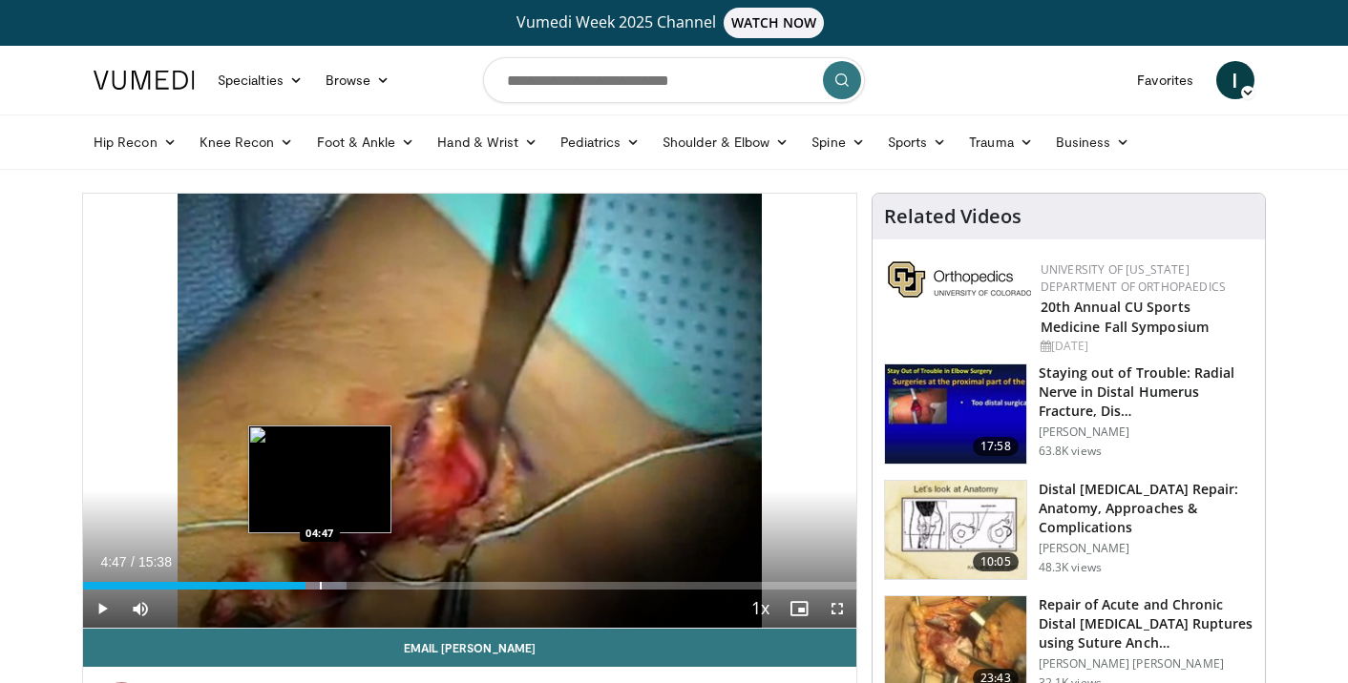
click at [320, 580] on div "Loaded : 34.14% 04:47 04:47" at bounding box center [469, 581] width 773 height 18
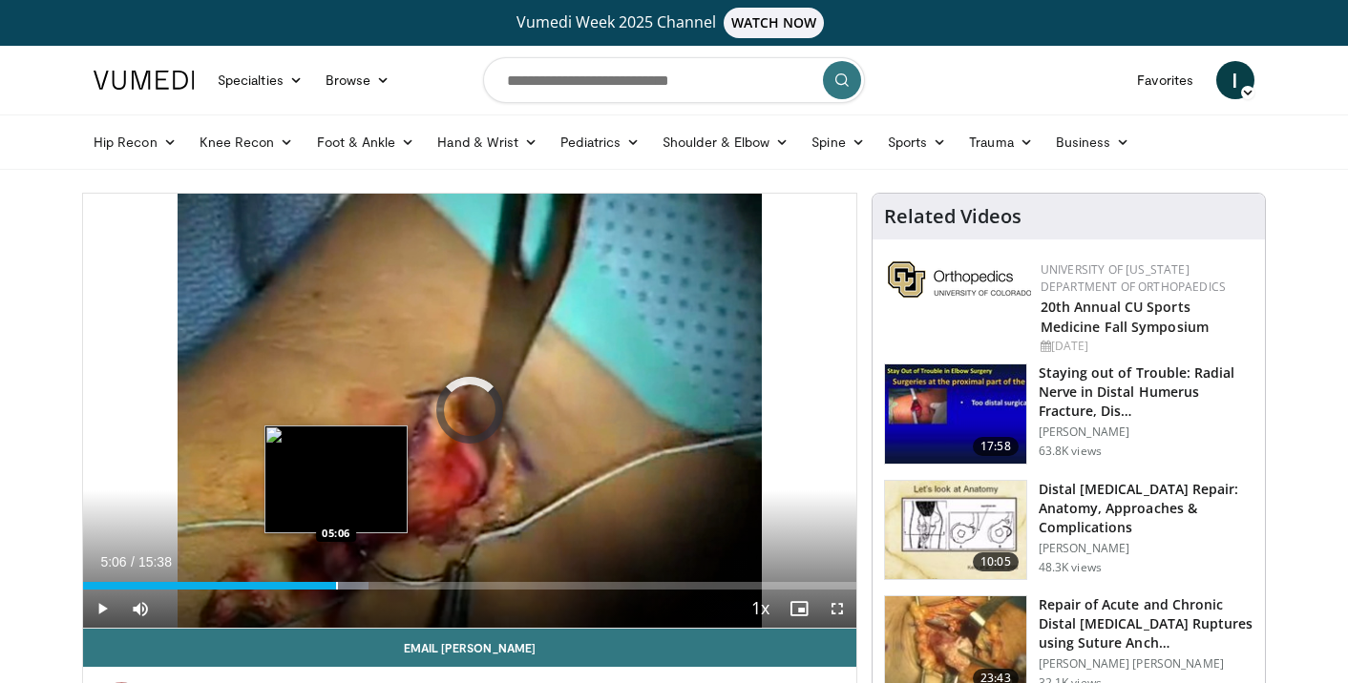
click at [336, 589] on div "Progress Bar" at bounding box center [337, 586] width 2 height 8
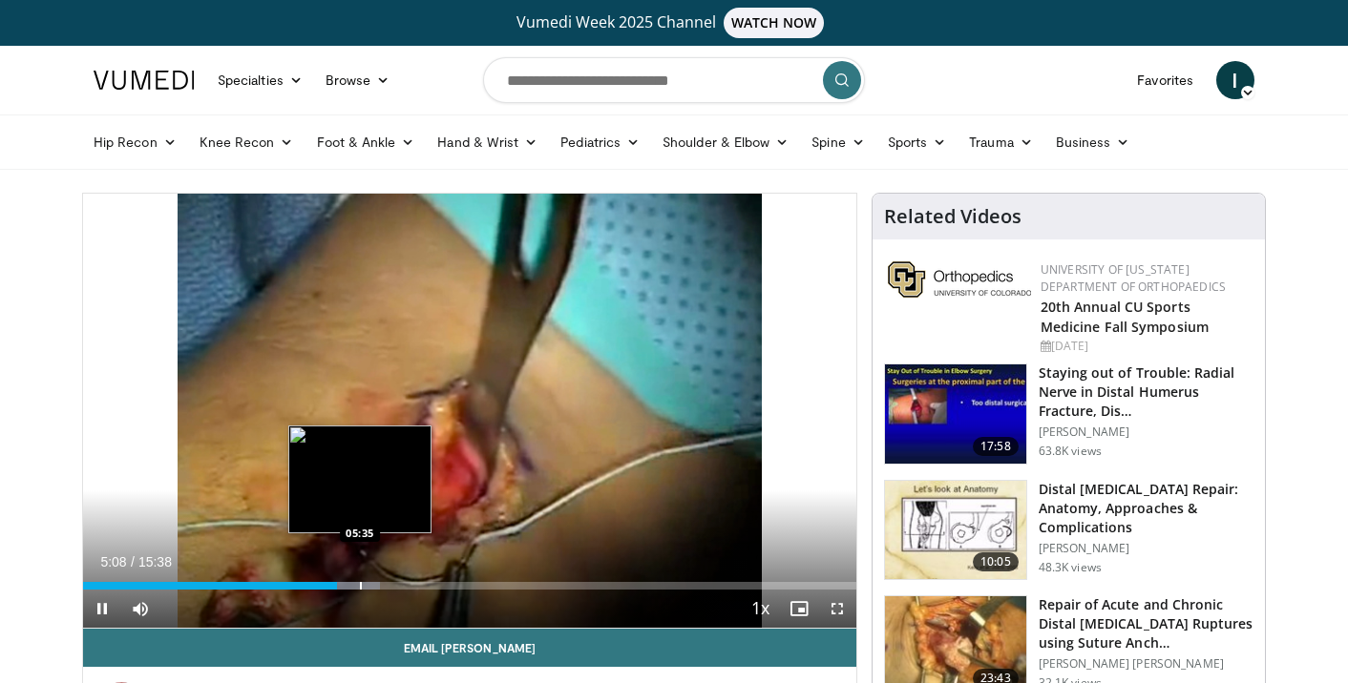
click at [360, 589] on div "Progress Bar" at bounding box center [361, 586] width 2 height 8
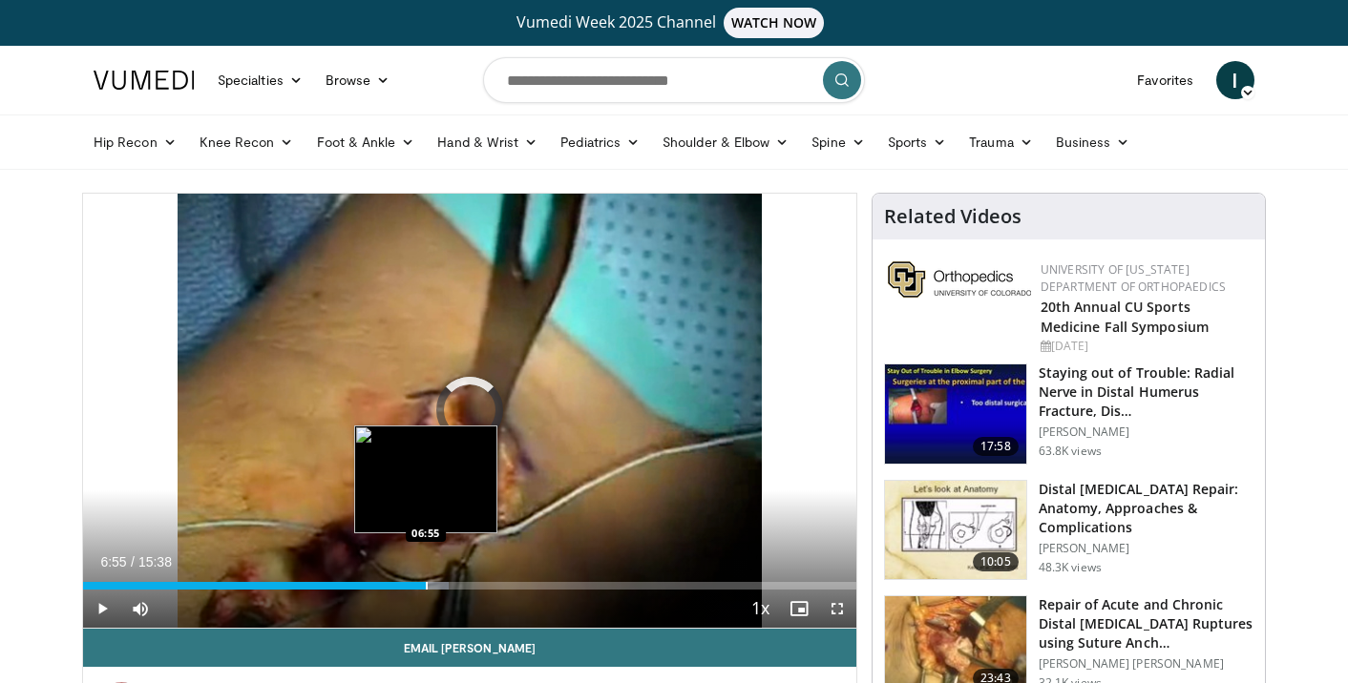
click at [426, 584] on div "Progress Bar" at bounding box center [427, 586] width 2 height 8
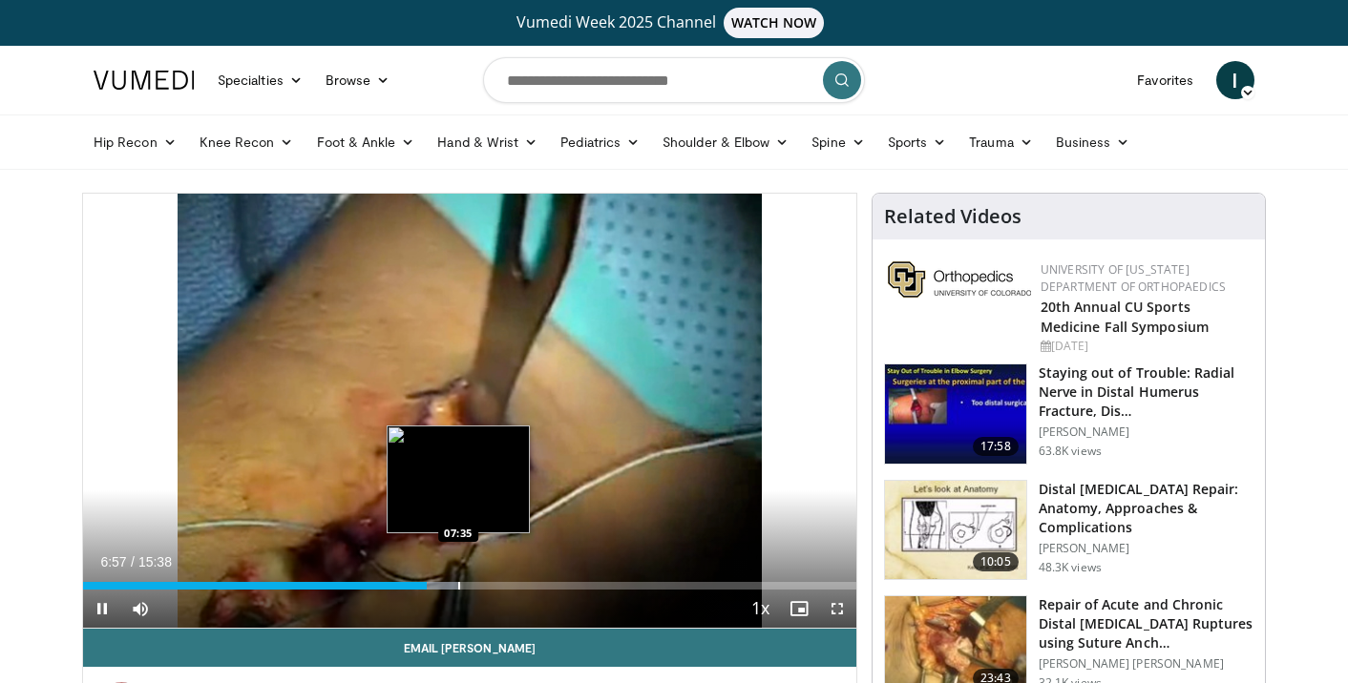
click at [458, 584] on div "Progress Bar" at bounding box center [459, 586] width 2 height 8
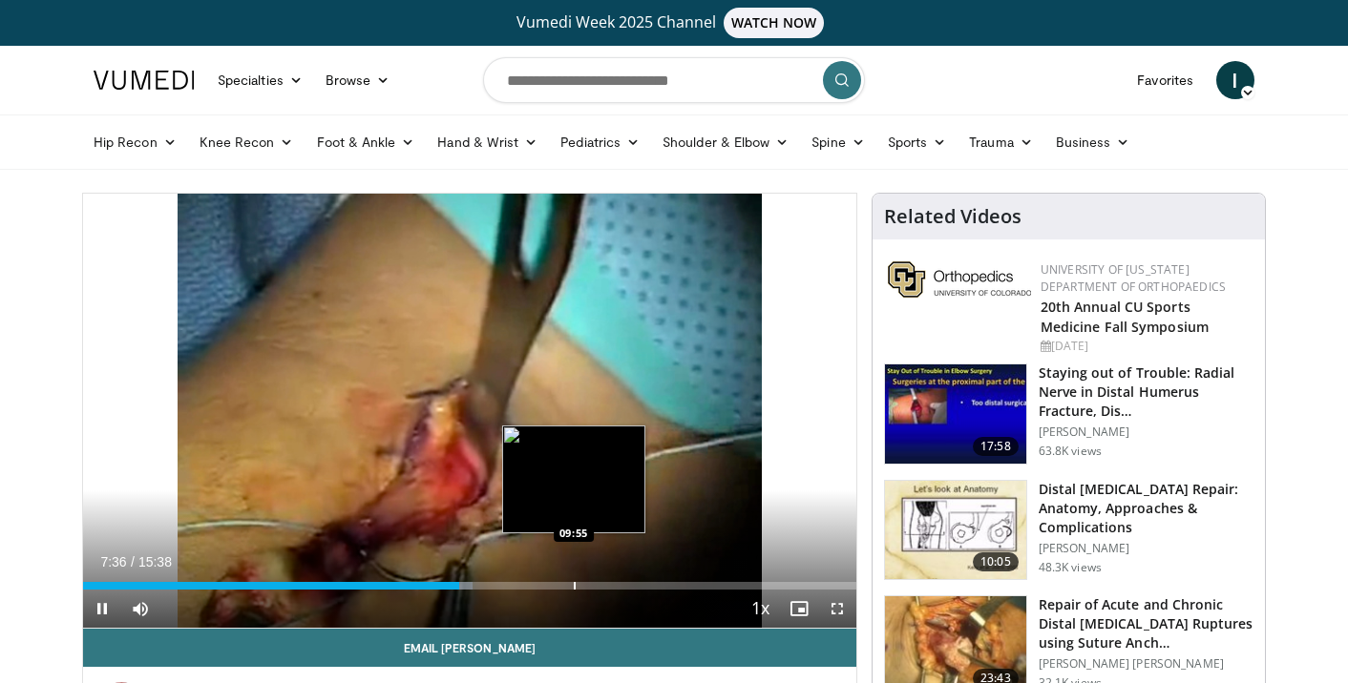
click at [574, 581] on div "Loaded : 50.43% 07:36 09:55" at bounding box center [469, 581] width 773 height 18
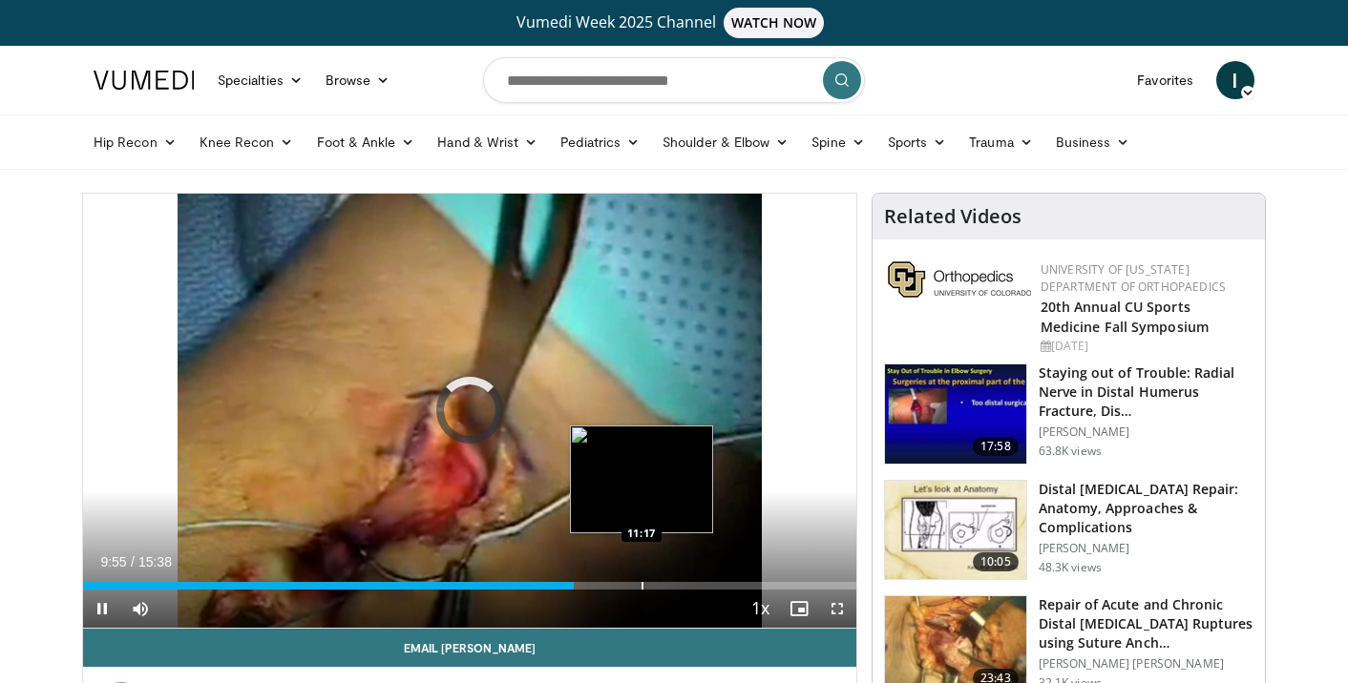
click at [641, 588] on div "Progress Bar" at bounding box center [642, 586] width 2 height 8
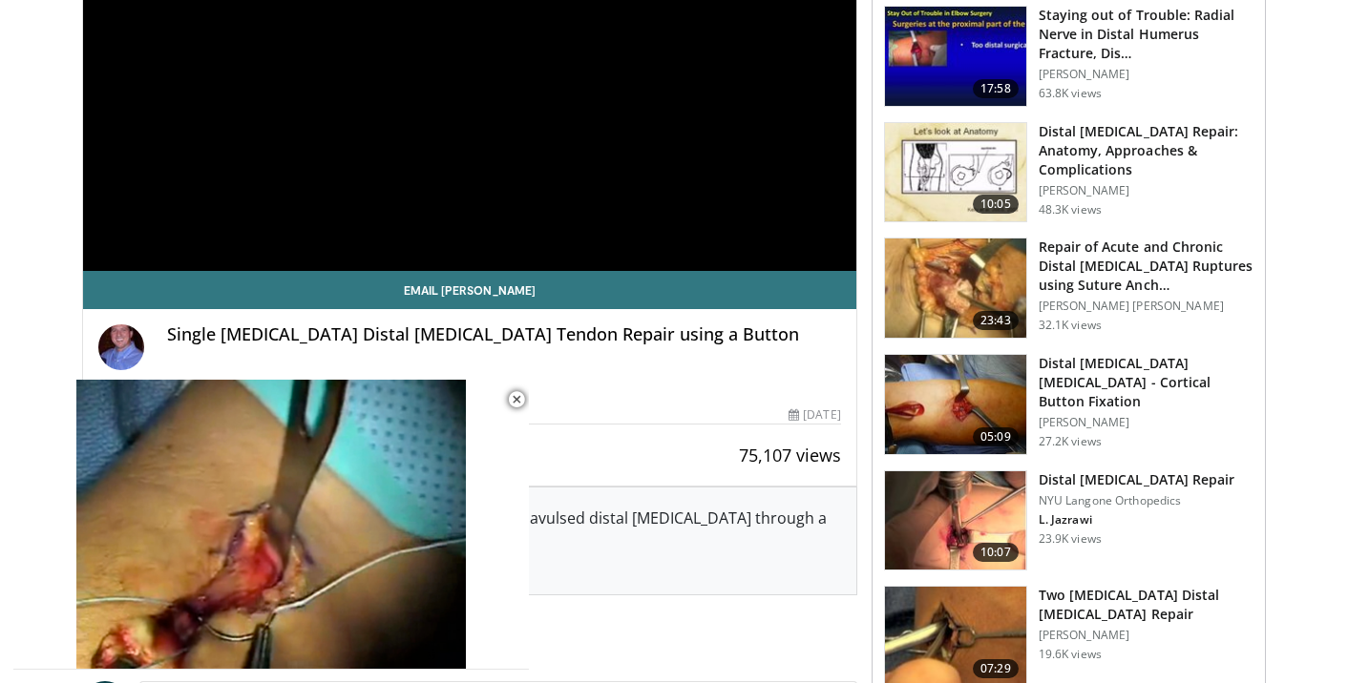
scroll to position [361, 0]
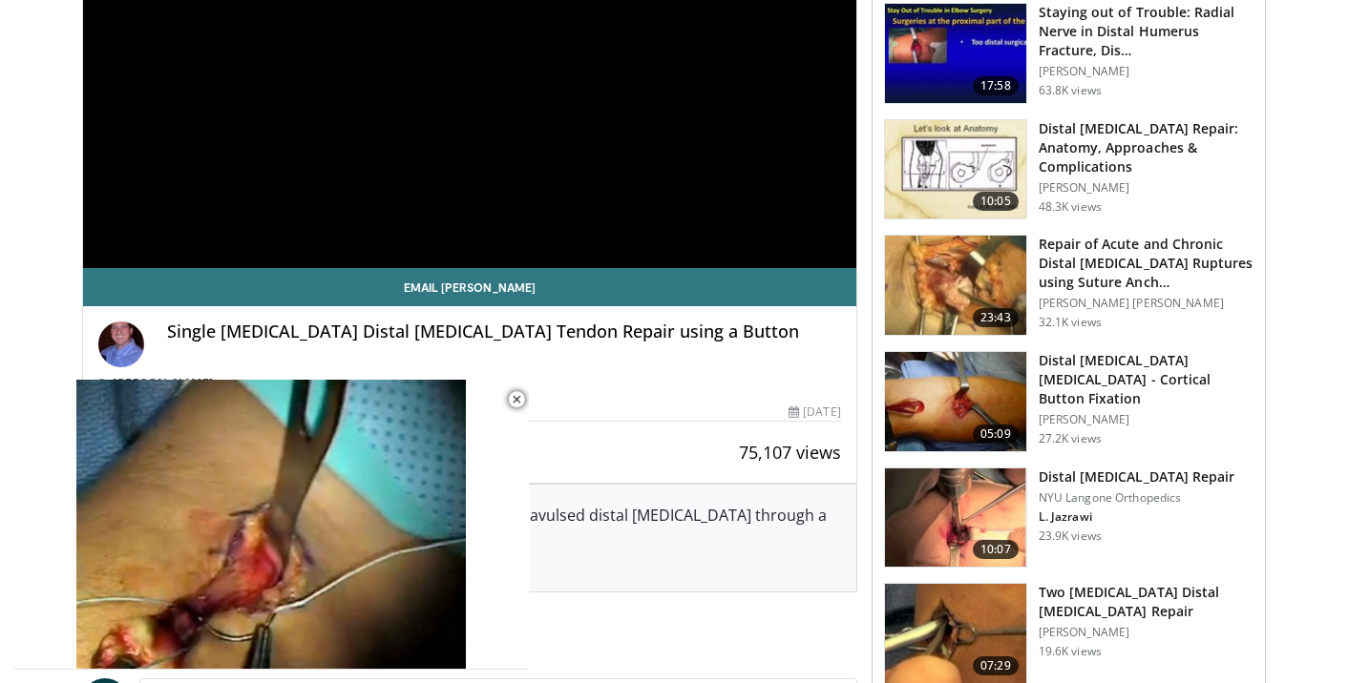
click at [962, 178] on img at bounding box center [955, 169] width 141 height 99
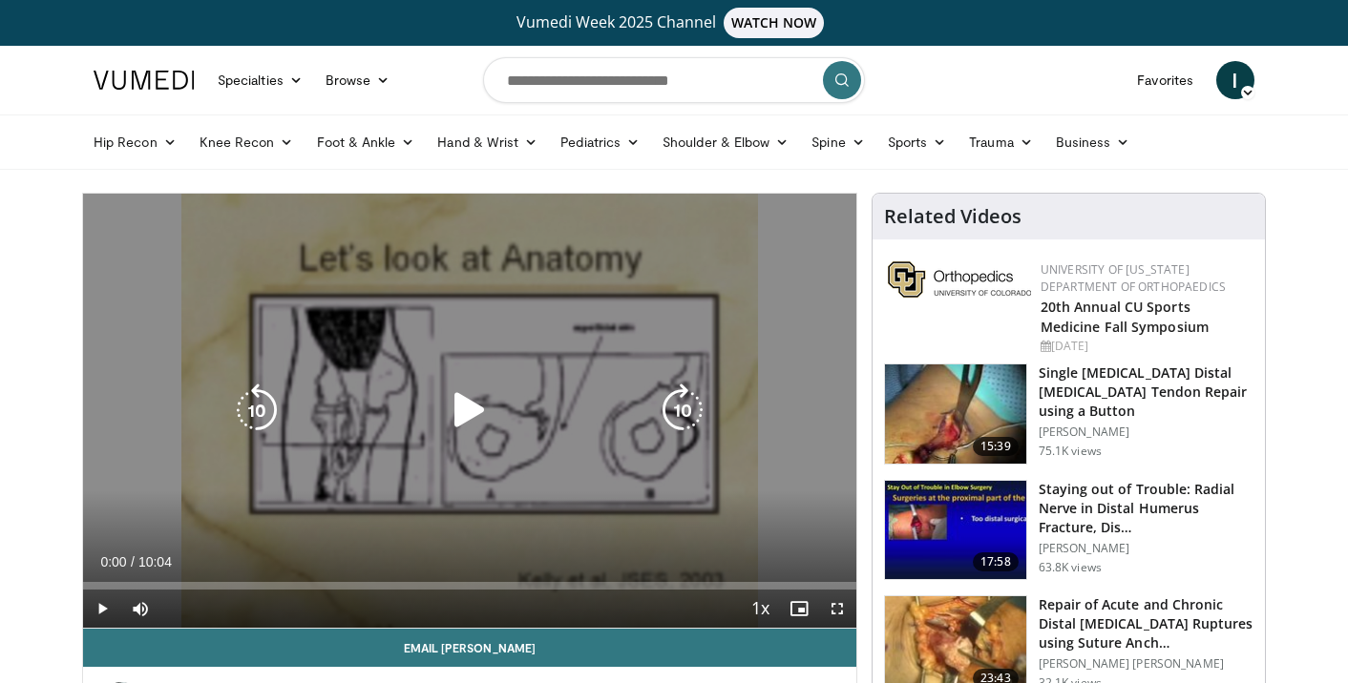
click at [472, 417] on icon "Video Player" at bounding box center [469, 410] width 53 height 53
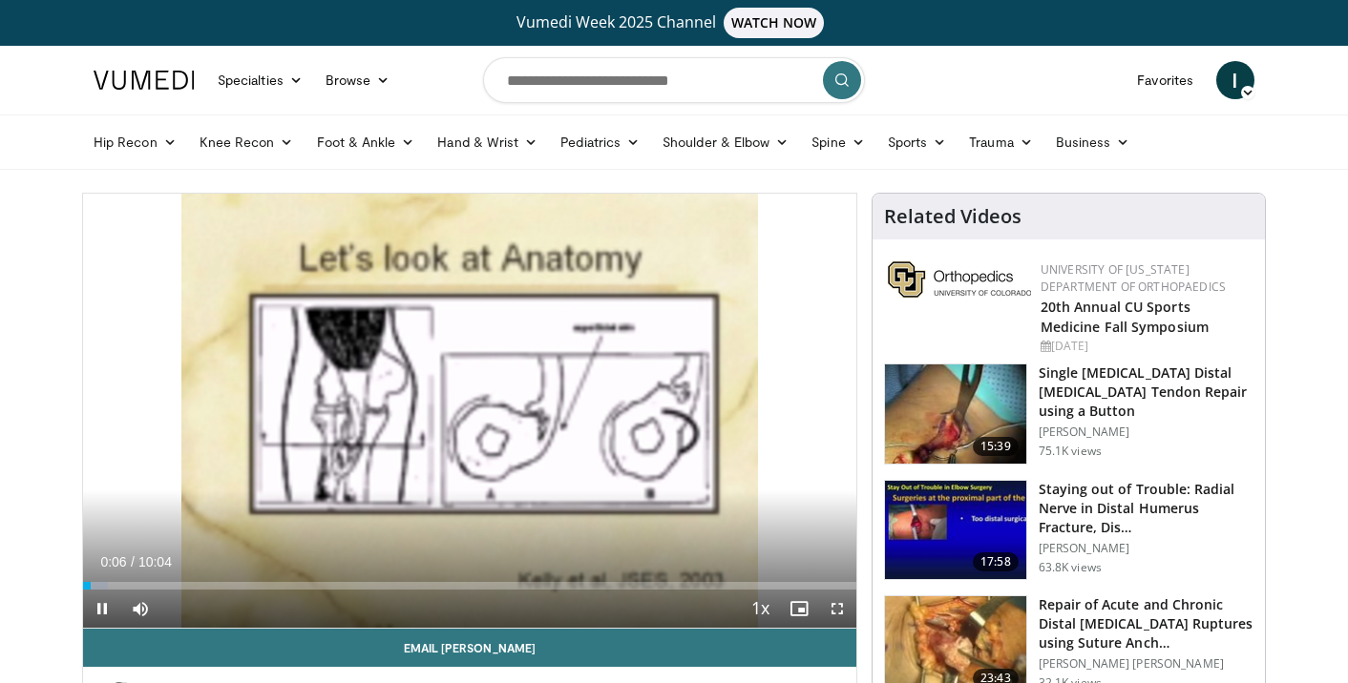
click at [272, 591] on div "Current Time 0:06 / Duration 10:04 Pause Skip Backward Skip Forward Mute Loaded…" at bounding box center [469, 609] width 773 height 38
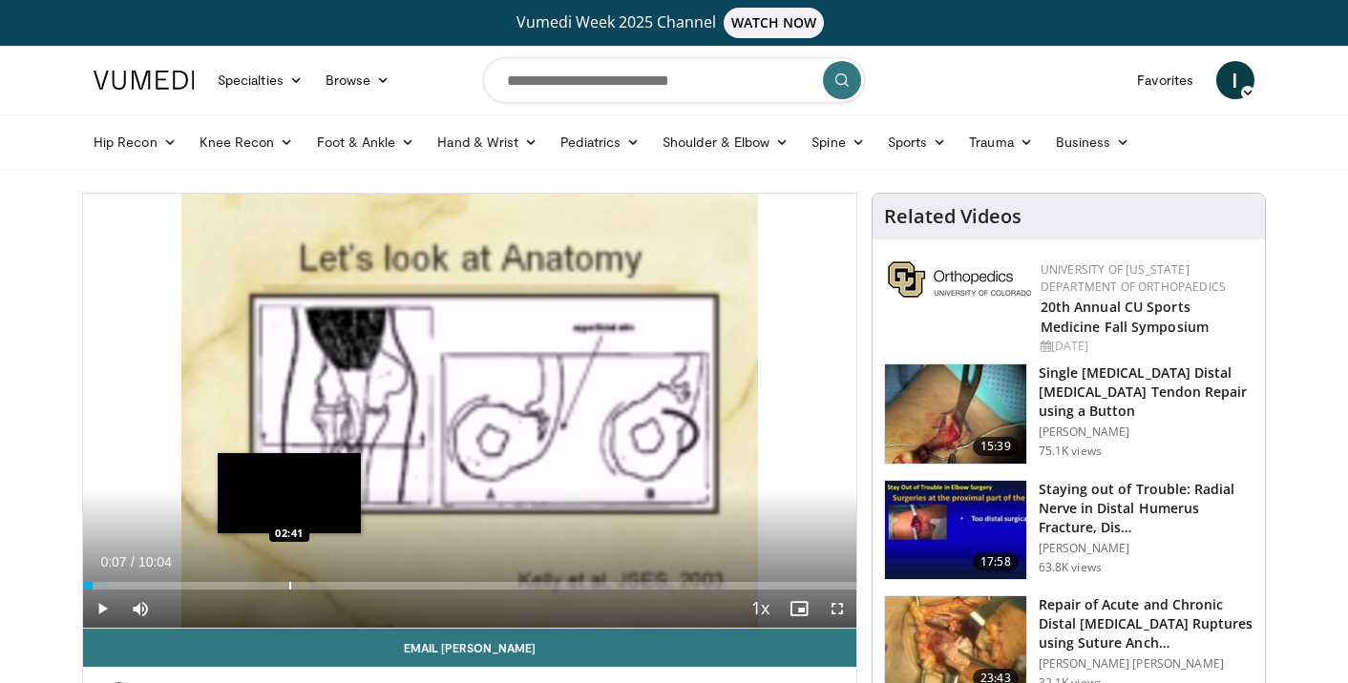
click at [289, 582] on div "Progress Bar" at bounding box center [290, 586] width 2 height 8
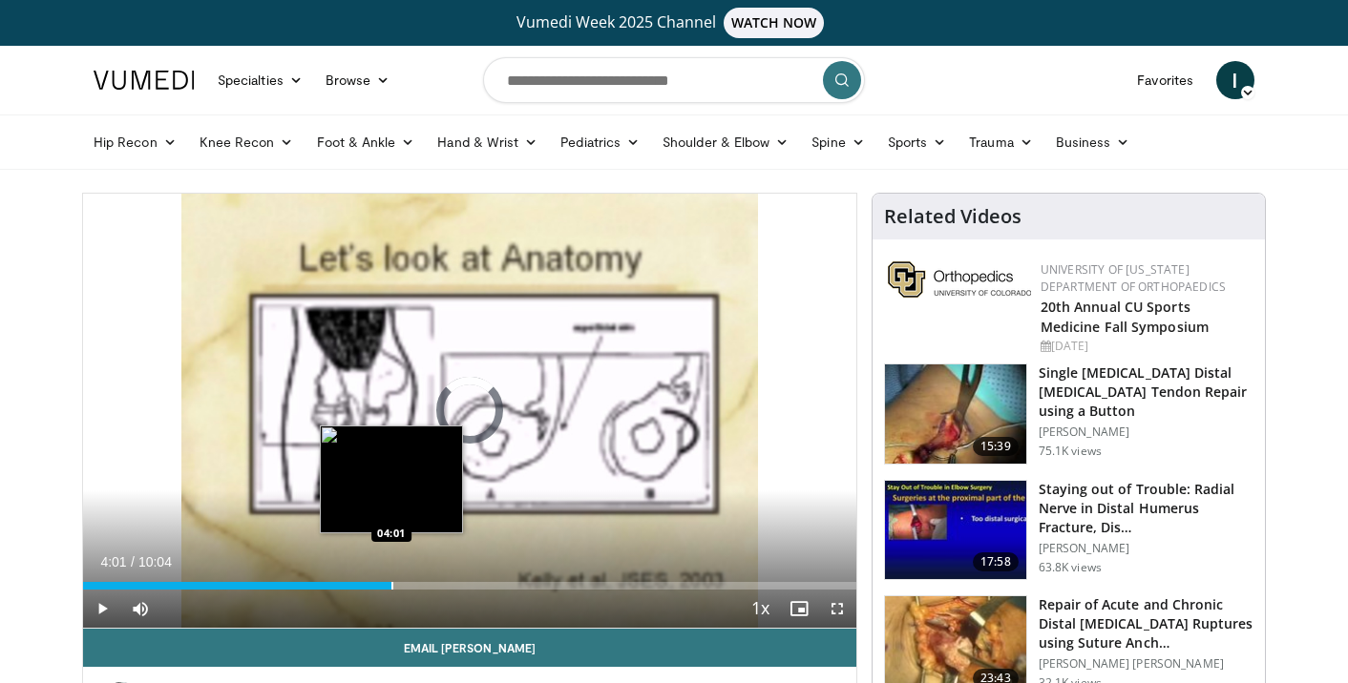
click at [391, 582] on div "Progress Bar" at bounding box center [392, 586] width 2 height 8
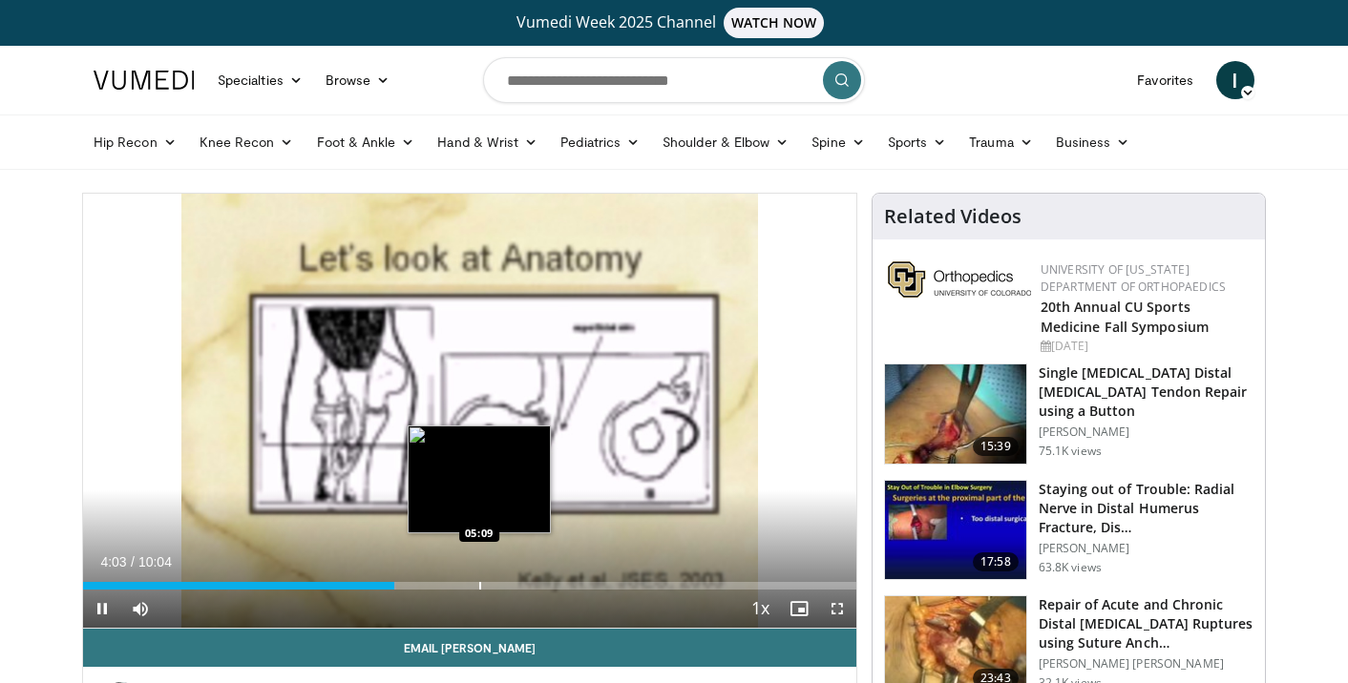
click at [479, 582] on div "Progress Bar" at bounding box center [480, 586] width 2 height 8
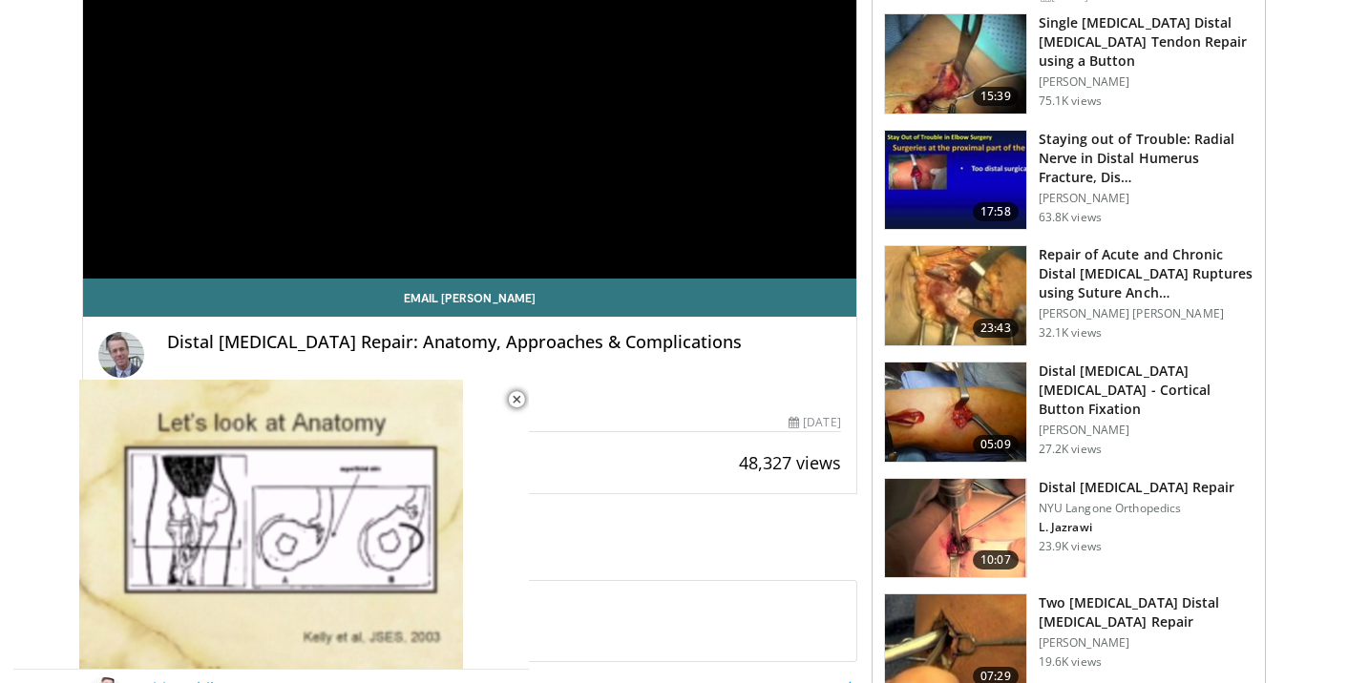
scroll to position [351, 0]
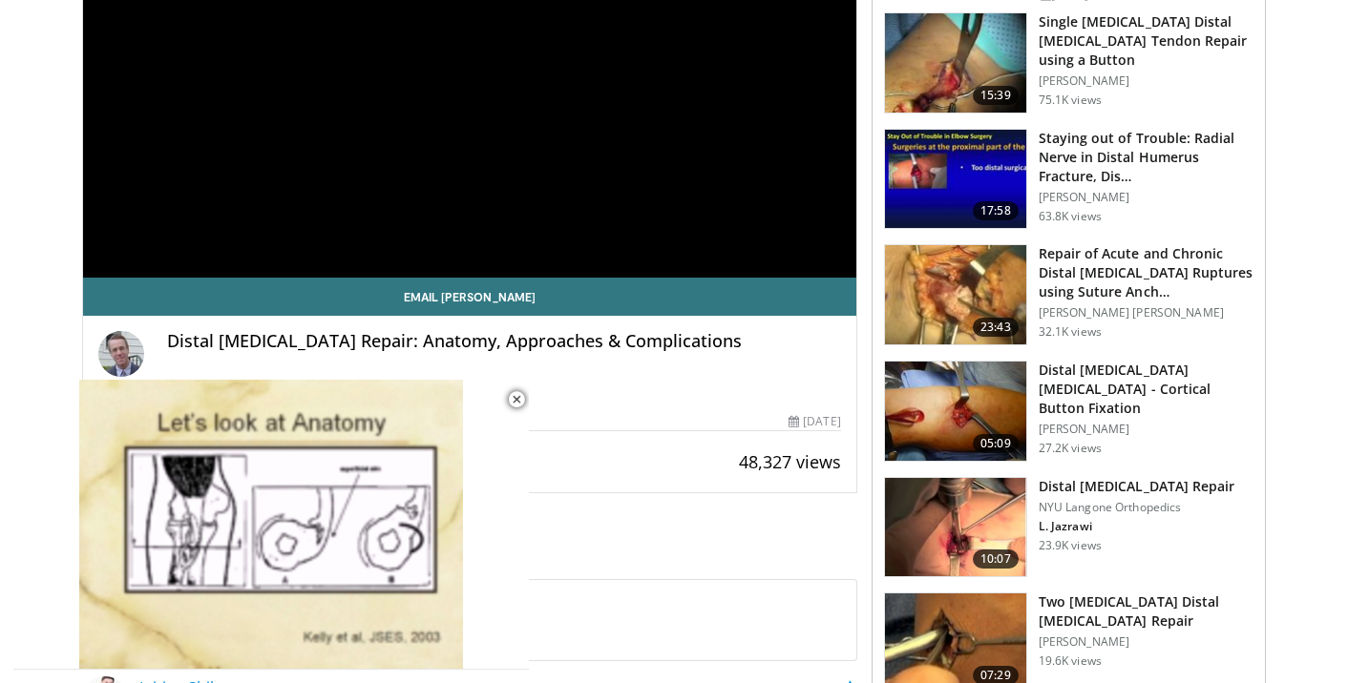
click at [962, 405] on img at bounding box center [955, 411] width 141 height 99
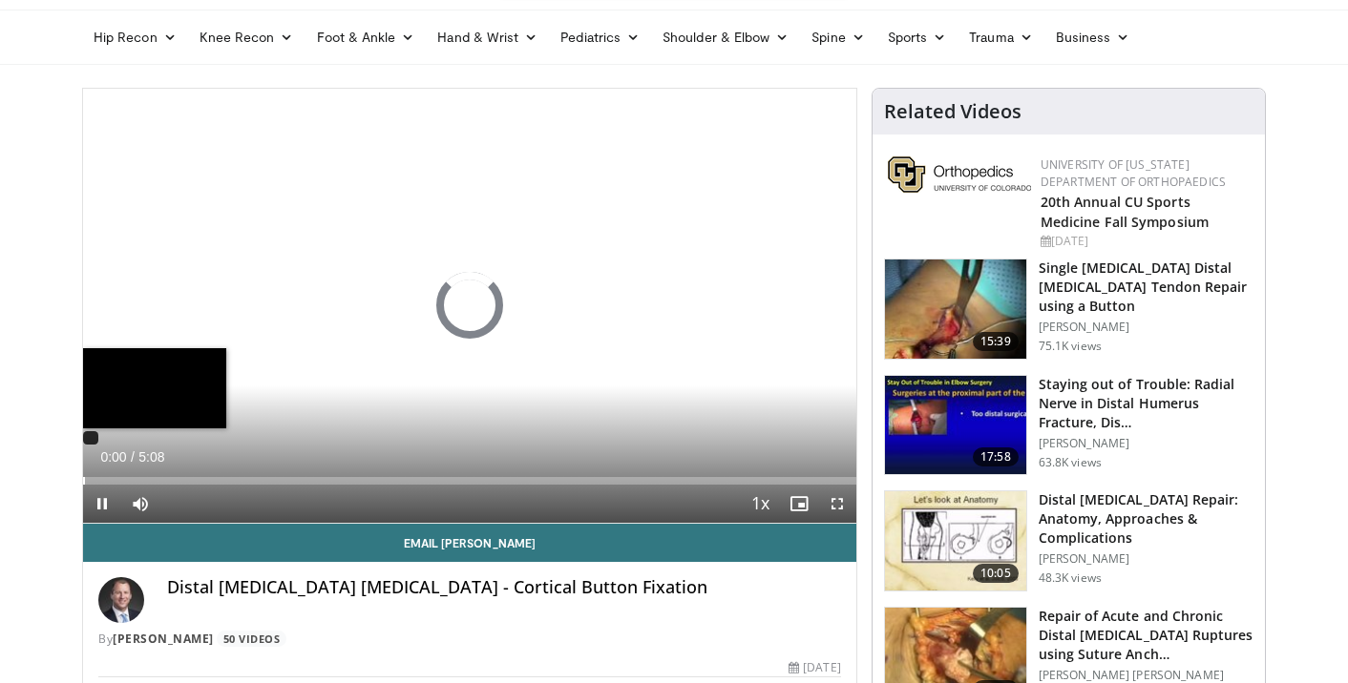
scroll to position [107, 0]
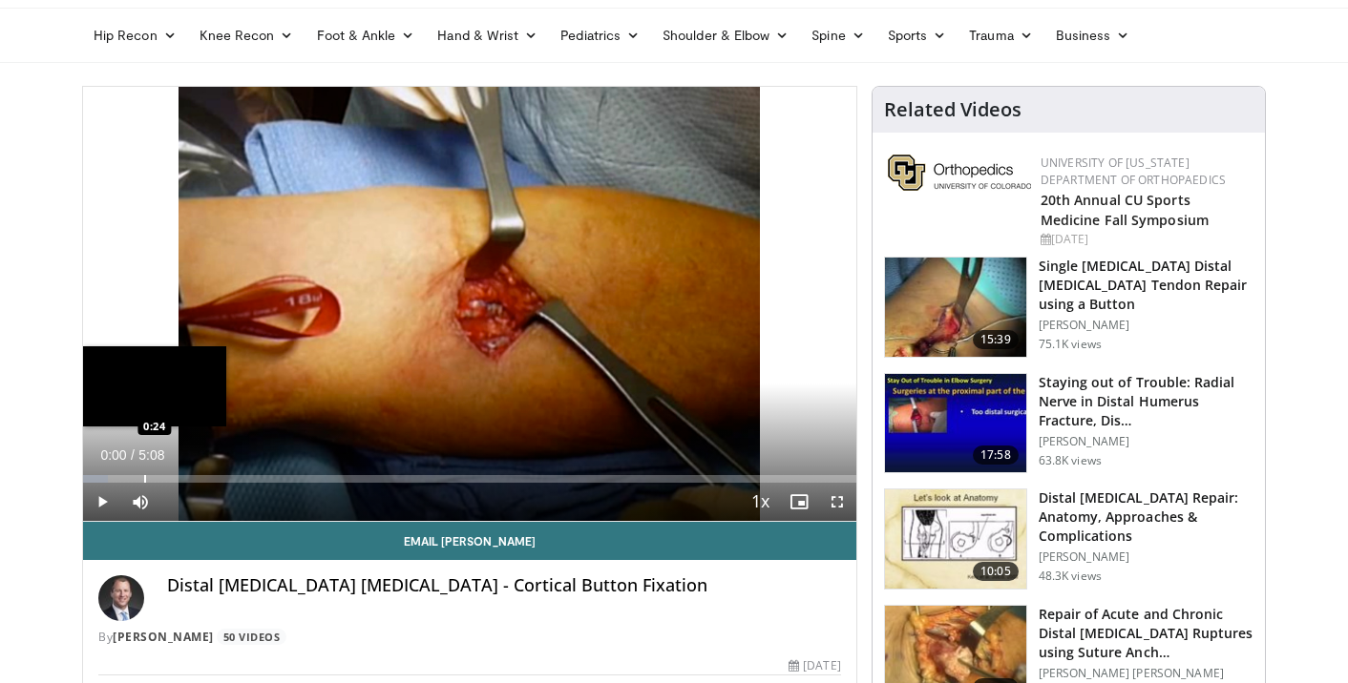
click at [144, 475] on div "Progress Bar" at bounding box center [145, 479] width 2 height 8
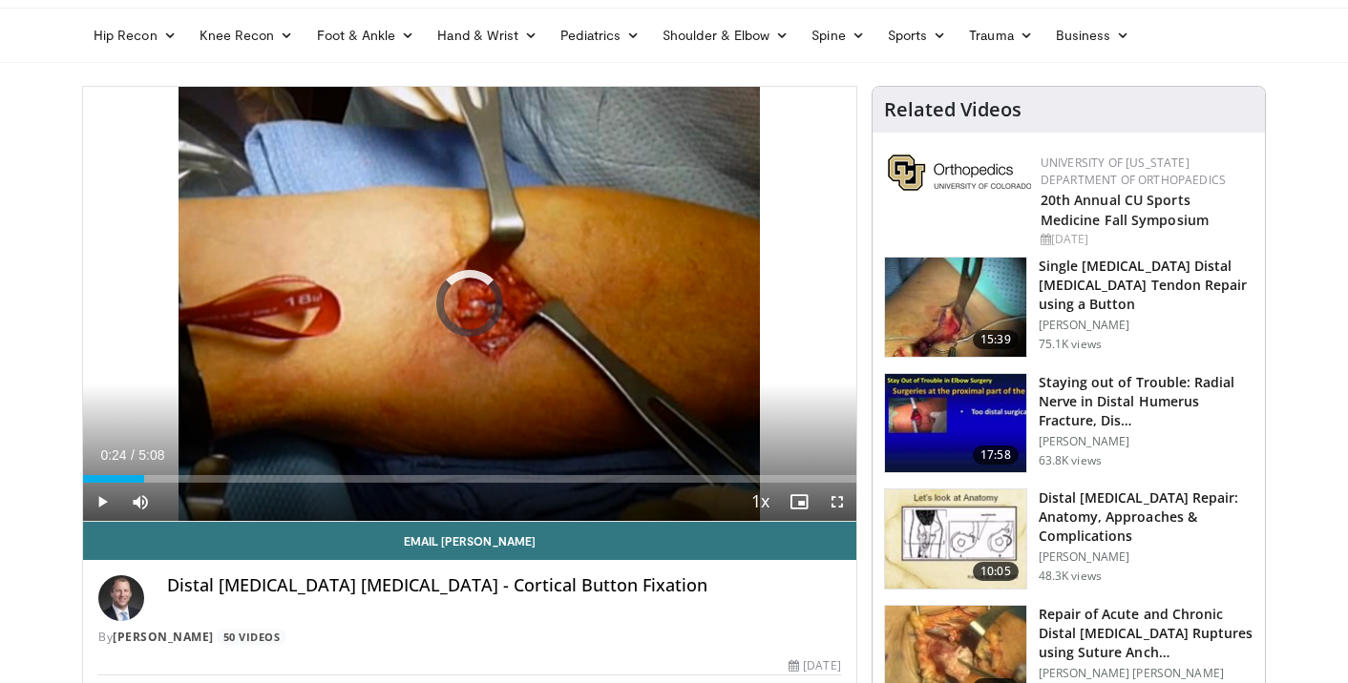
click at [223, 475] on div "Progress Bar" at bounding box center [224, 479] width 2 height 8
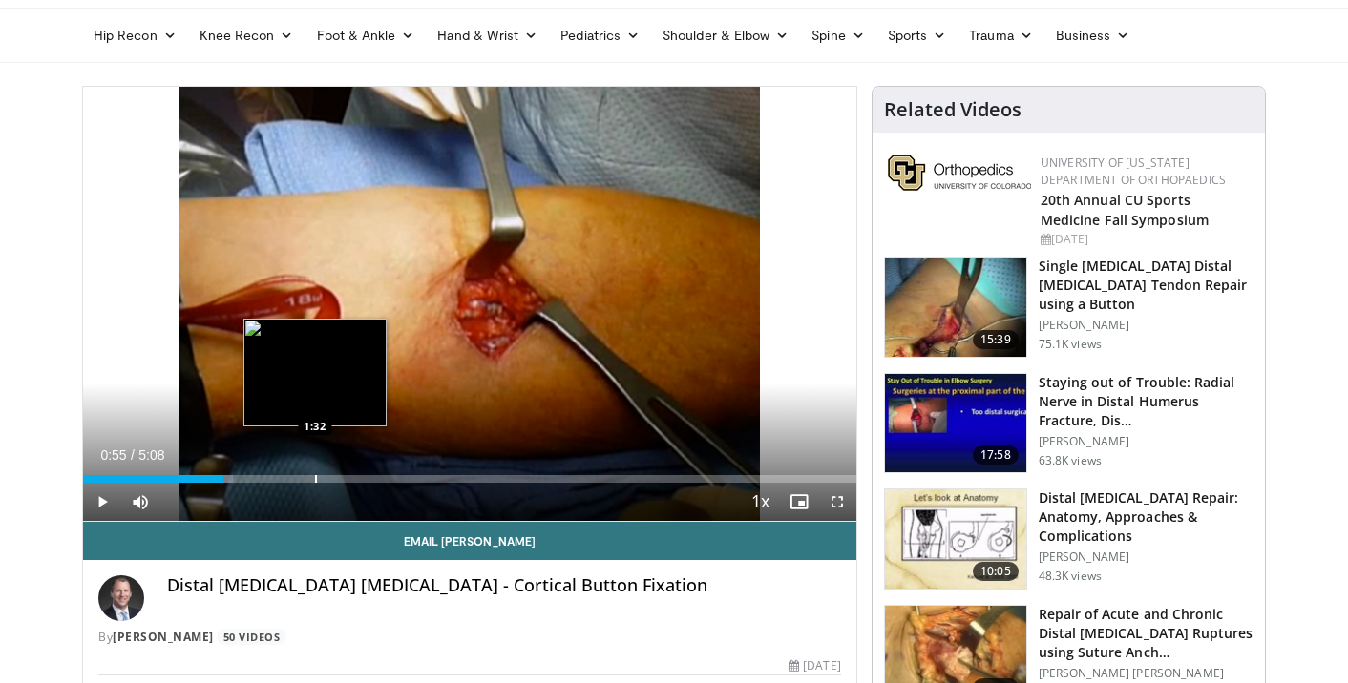
click at [315, 475] on div "Progress Bar" at bounding box center [316, 479] width 2 height 8
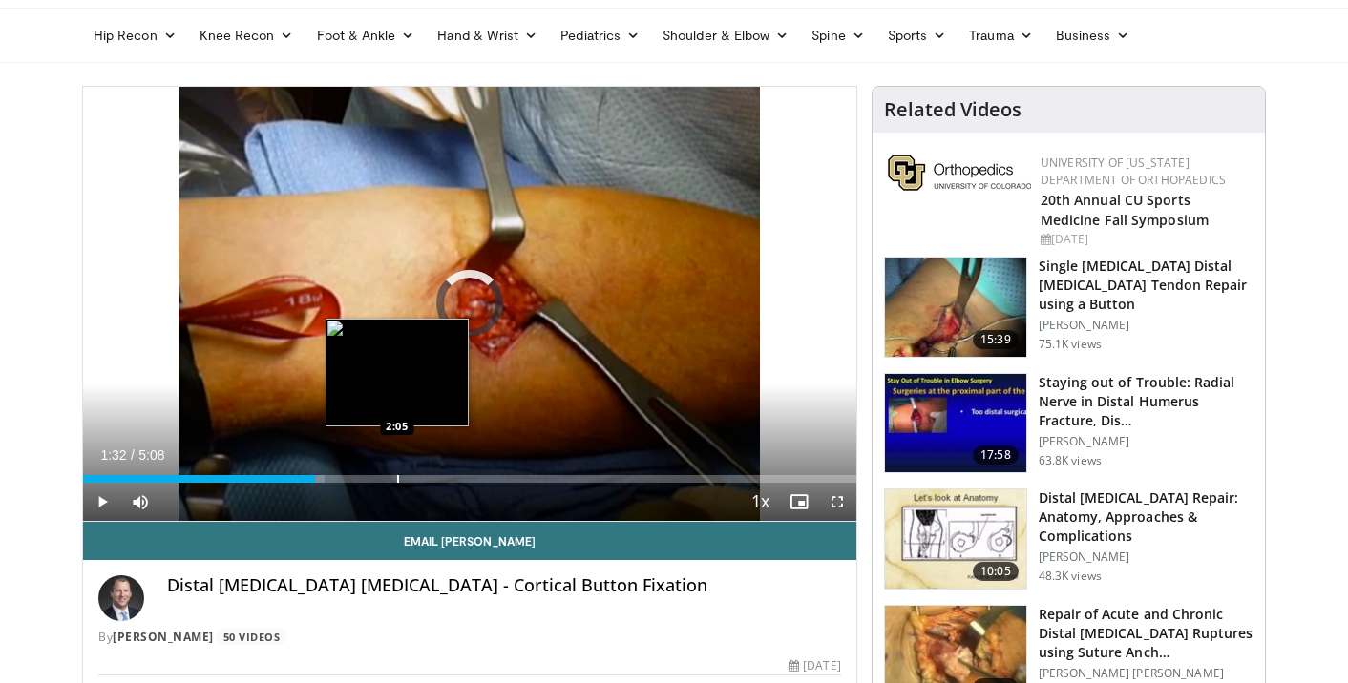
click at [397, 475] on div "Progress Bar" at bounding box center [398, 479] width 2 height 8
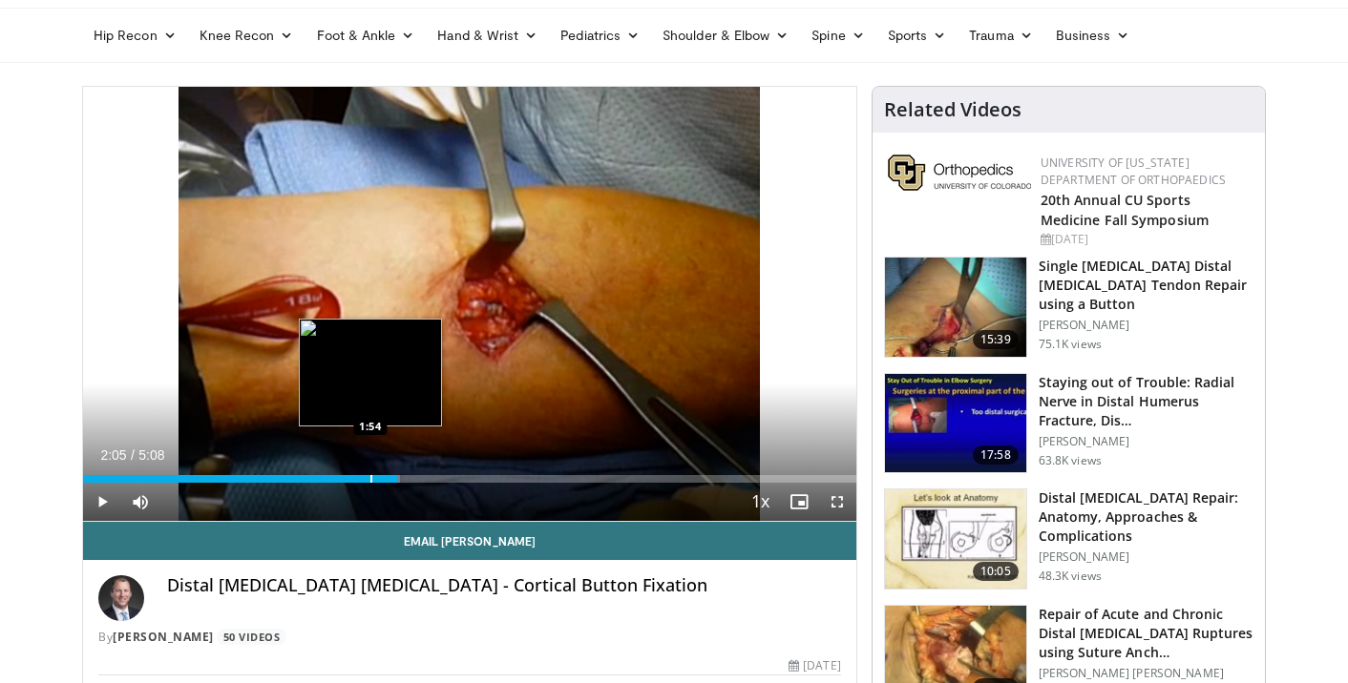
click at [370, 473] on div "Loaded : 40.95% 2:05 1:54" at bounding box center [469, 474] width 773 height 18
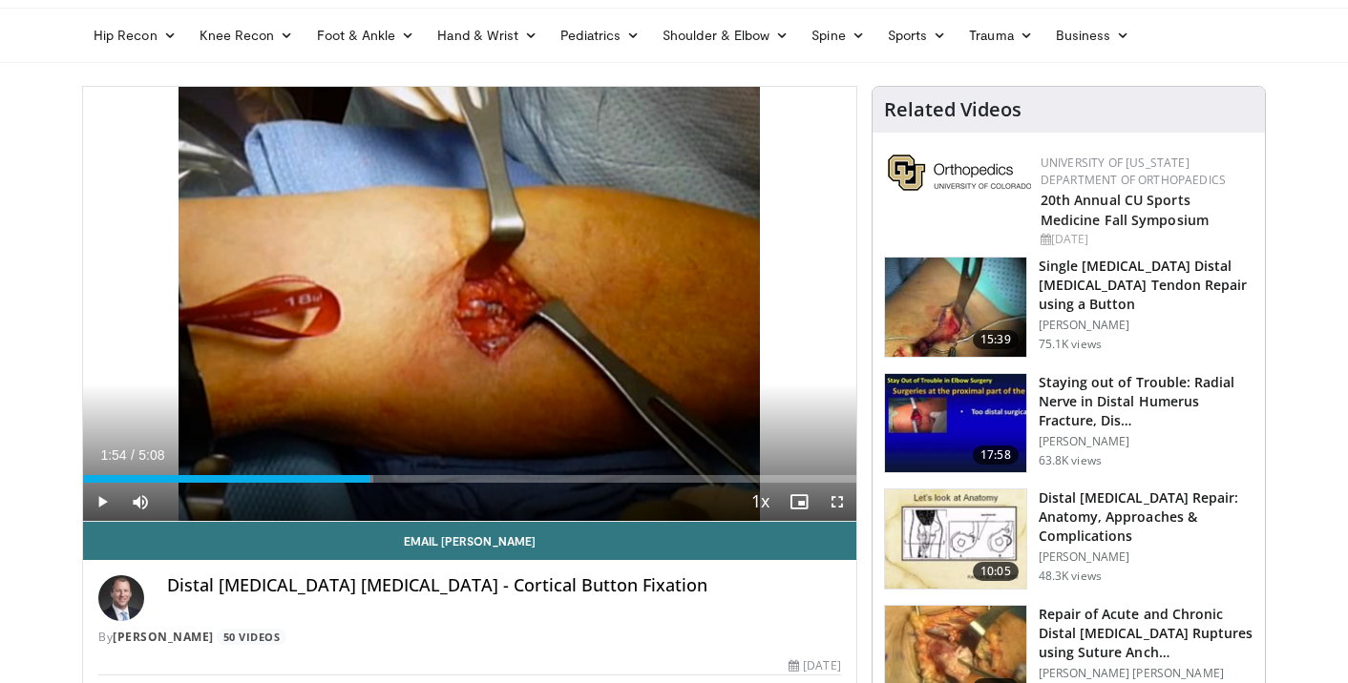
click at [100, 501] on span "Video Player" at bounding box center [102, 502] width 38 height 38
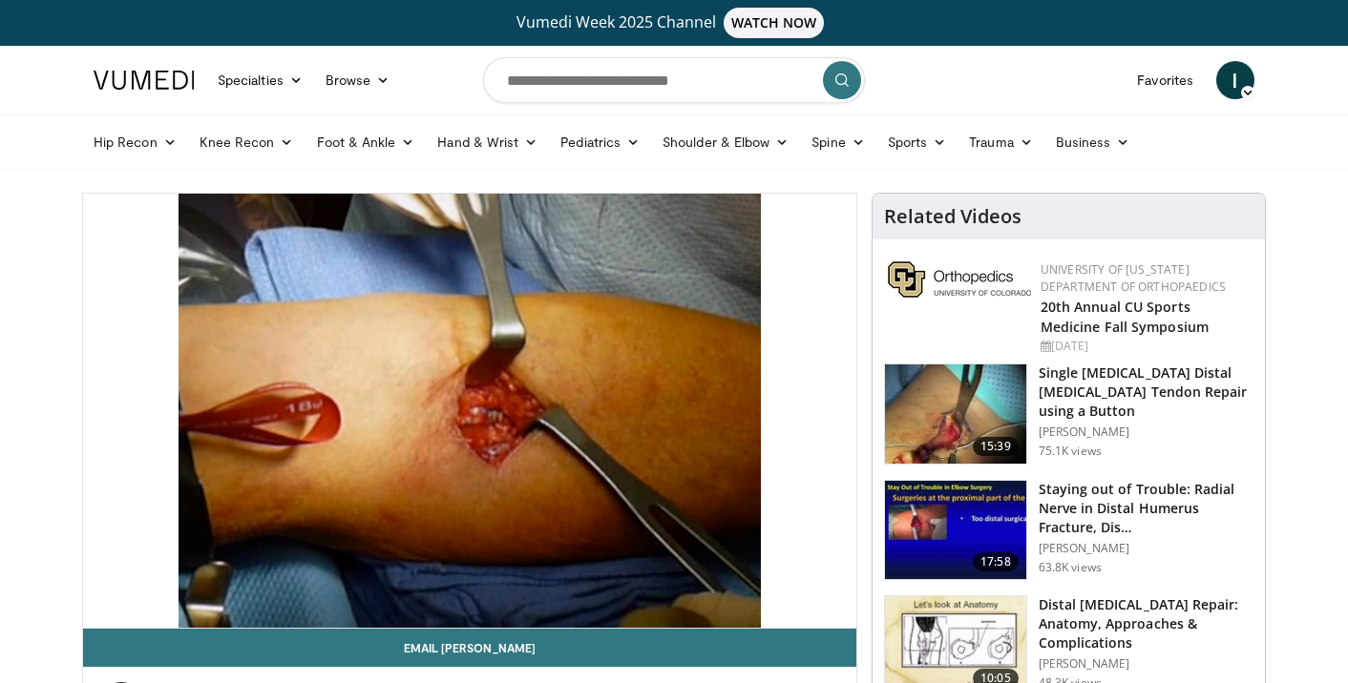
scroll to position [0, 0]
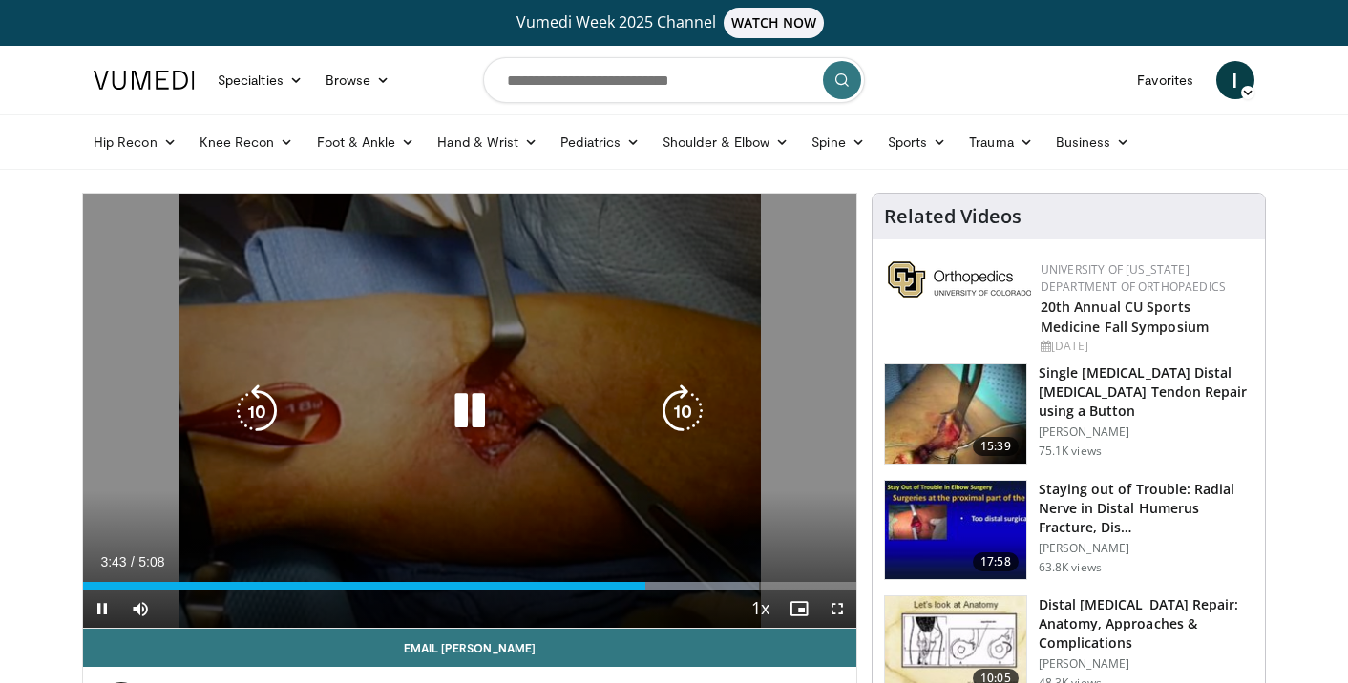
click at [475, 402] on icon "Video Player" at bounding box center [469, 411] width 53 height 53
